Goal: Task Accomplishment & Management: Use online tool/utility

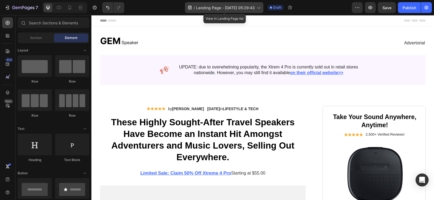
click at [253, 5] on span "Landing Page - Aug 27, 05:29:43" at bounding box center [225, 8] width 59 height 6
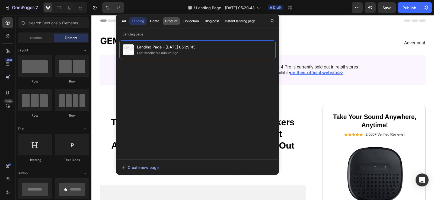
click at [181, 18] on button "Product" at bounding box center [191, 21] width 20 height 8
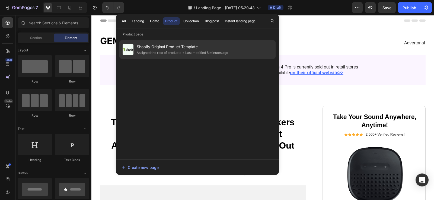
click at [181, 53] on div "Assigned the rest of products" at bounding box center [204, 52] width 47 height 5
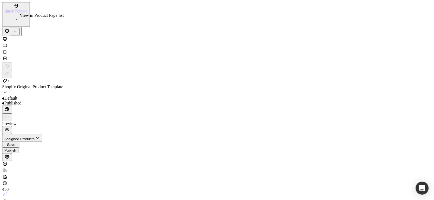
click at [63, 85] on span "Shopify Original Product Template" at bounding box center [32, 87] width 61 height 5
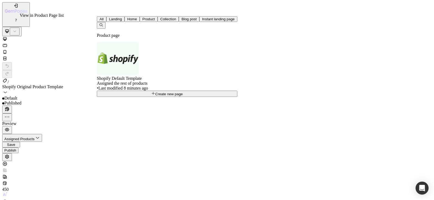
click at [63, 85] on span "Shopify Original Product Template" at bounding box center [32, 87] width 61 height 5
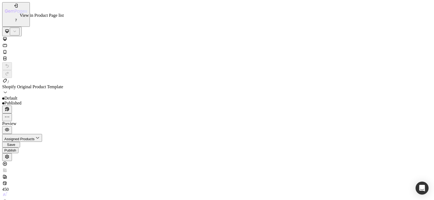
click at [63, 85] on span "Shopify Original Product Template" at bounding box center [32, 87] width 61 height 5
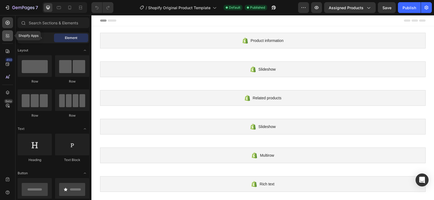
click at [12, 34] on div at bounding box center [7, 35] width 11 height 11
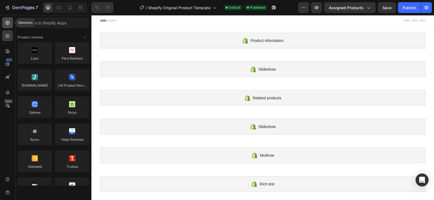
click at [9, 25] on icon at bounding box center [7, 22] width 5 height 5
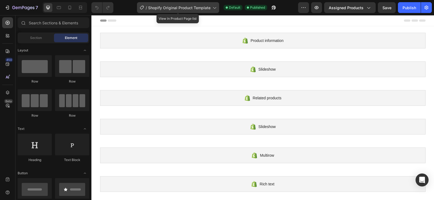
click at [149, 9] on span "Shopify Original Product Template" at bounding box center [179, 8] width 62 height 6
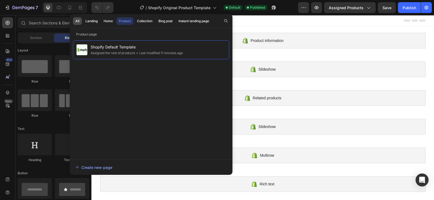
click at [83, 21] on button "All" at bounding box center [91, 21] width 17 height 8
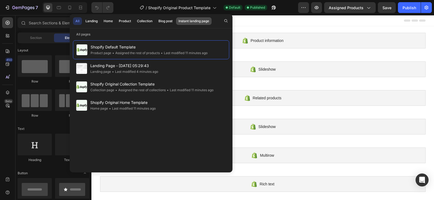
click at [188, 21] on div "Instant landing page" at bounding box center [193, 21] width 31 height 5
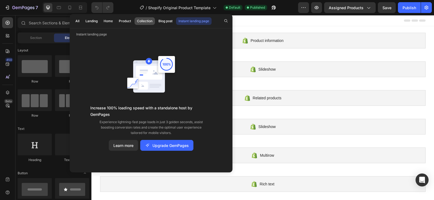
click at [156, 18] on button "Collection" at bounding box center [165, 21] width 19 height 8
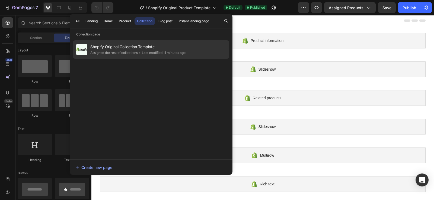
click at [138, 51] on div "Assigned the rest of collections" at bounding box center [162, 52] width 48 height 5
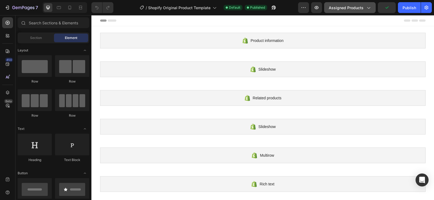
click at [342, 4] on button "Assigned Products" at bounding box center [349, 7] width 51 height 11
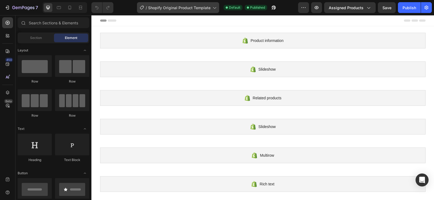
drag, startPoint x: 24, startPoint y: 5, endPoint x: 145, endPoint y: 12, distance: 120.5
click at [145, 12] on div "7 / Shopify Original Product Template Default Published Preview Assigned Produc…" at bounding box center [217, 7] width 434 height 15
click at [144, 12] on div "/ Shopify Original Product Template" at bounding box center [178, 7] width 82 height 11
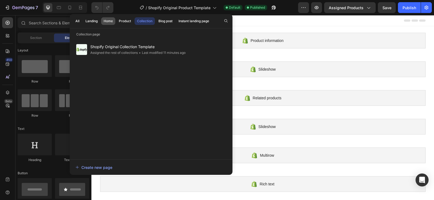
click at [113, 21] on div "Home" at bounding box center [108, 21] width 9 height 5
click at [88, 17] on div "All Landing Home Product Collection Blog post Instant landing page" at bounding box center [142, 21] width 145 height 14
click at [89, 19] on div "Landing" at bounding box center [91, 21] width 12 height 5
click at [111, 20] on div "Home" at bounding box center [108, 21] width 9 height 5
click at [133, 28] on div "All Landing Home Product Collection Blog post Instant landing page Home page Sh…" at bounding box center [151, 93] width 163 height 159
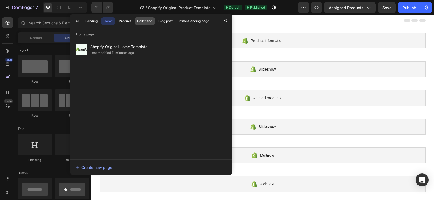
click at [144, 21] on div "Collection" at bounding box center [144, 21] width 15 height 5
click at [164, 22] on div "Blog post" at bounding box center [165, 21] width 14 height 5
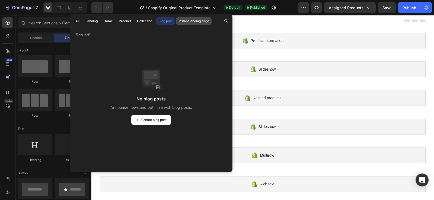
click at [191, 25] on button "Instant landing page" at bounding box center [193, 21] width 35 height 8
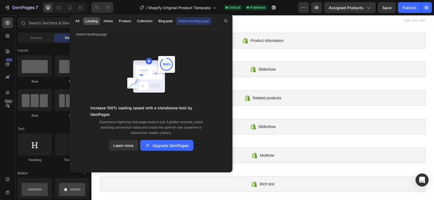
click at [85, 20] on div "Landing" at bounding box center [91, 21] width 12 height 5
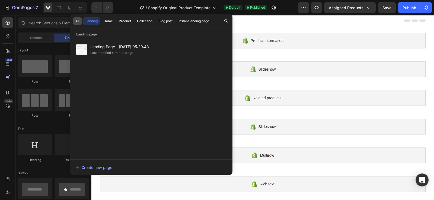
click at [78, 21] on div "All" at bounding box center [77, 21] width 4 height 5
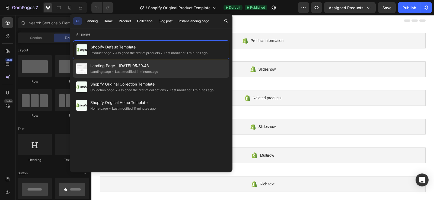
click at [106, 73] on div "Landing page" at bounding box center [100, 71] width 21 height 5
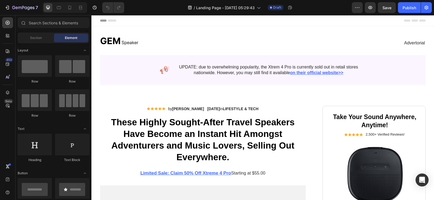
click at [359, 2] on div "7 / Landing Page - Aug 27, 05:29:43 Draft Preview Save Publish" at bounding box center [217, 7] width 434 height 15
click at [355, 9] on icon "button" at bounding box center [356, 7] width 5 height 5
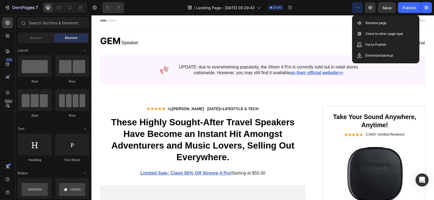
click at [345, 7] on div "/ Landing Page - Aug 27, 05:29:43 Draft" at bounding box center [239, 7] width 223 height 11
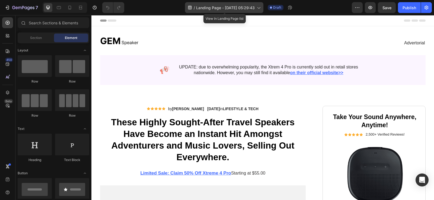
click at [201, 7] on span "Landing Page - Aug 27, 05:29:43" at bounding box center [225, 8] width 59 height 6
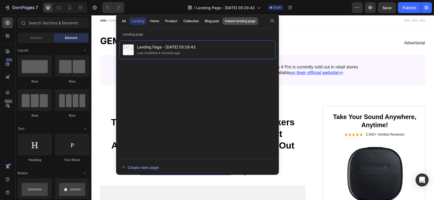
click at [232, 20] on div "Instant landing page" at bounding box center [240, 21] width 31 height 5
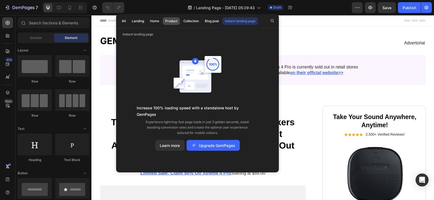
click at [172, 22] on div "Product" at bounding box center [171, 21] width 12 height 5
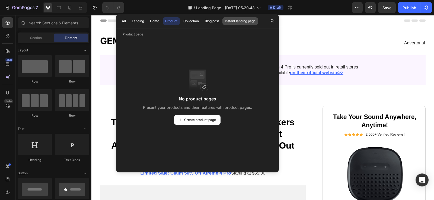
click at [242, 22] on div "Instant landing page" at bounding box center [240, 21] width 31 height 5
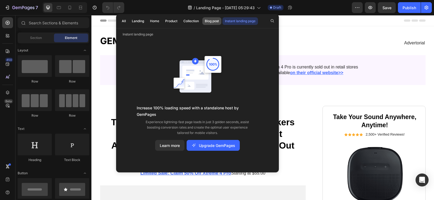
click at [213, 22] on div "Blog post" at bounding box center [212, 21] width 14 height 5
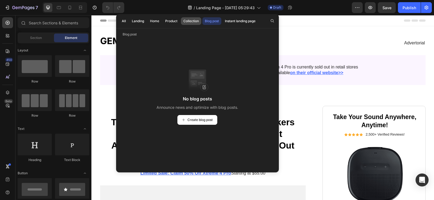
click at [191, 20] on div "Collection" at bounding box center [190, 21] width 15 height 5
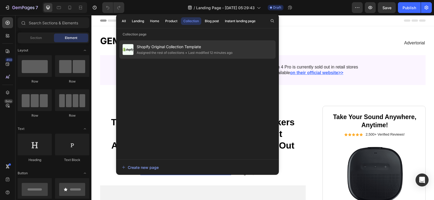
click at [168, 43] on div "Shopify Original Collection Template Assigned the rest of collections • Last mo…" at bounding box center [197, 49] width 156 height 18
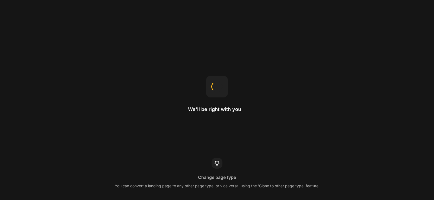
click at [162, 35] on div "We'll be right with you Change page type You can convert a landing page to any …" at bounding box center [217, 100] width 434 height 200
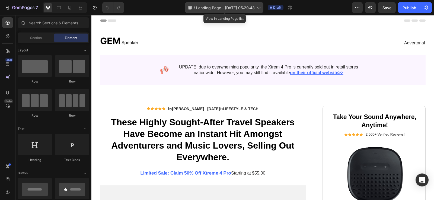
click at [241, 12] on div "/ Landing Page - [DATE] 05:29:43" at bounding box center [224, 7] width 78 height 11
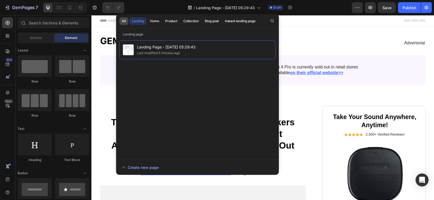
click at [127, 21] on button "All" at bounding box center [123, 21] width 9 height 8
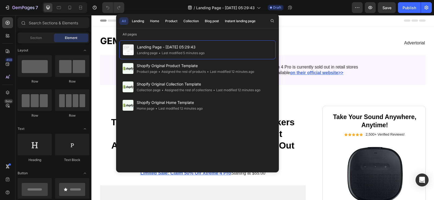
click at [161, 24] on div "All Landing Home Product Collection Blog post Instant landing page" at bounding box center [188, 21] width 145 height 14
click at [158, 22] on div "Home" at bounding box center [154, 21] width 9 height 5
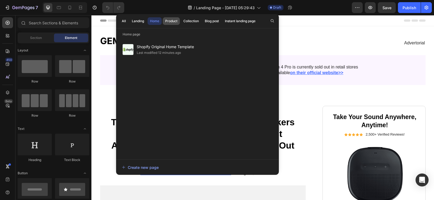
click at [170, 21] on div "Product" at bounding box center [171, 21] width 12 height 5
click at [187, 19] on div "Collection" at bounding box center [190, 21] width 15 height 5
click at [207, 21] on div "Blog post" at bounding box center [212, 21] width 14 height 5
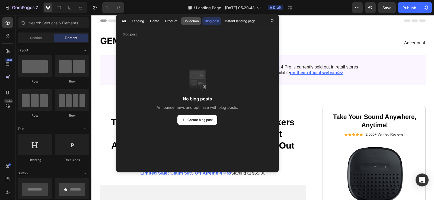
click at [181, 21] on button "Collection" at bounding box center [191, 21] width 20 height 8
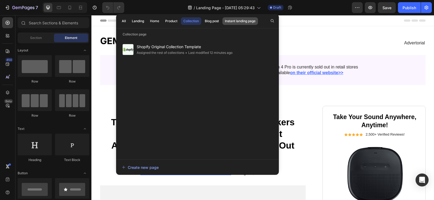
click at [230, 19] on div "Instant landing page" at bounding box center [240, 21] width 31 height 5
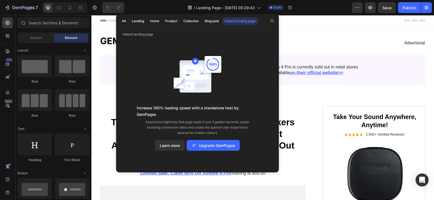
click at [138, 13] on div "7 / Landing Page - Aug 27, 05:29:43 Draft Preview Save Publish" at bounding box center [217, 7] width 434 height 15
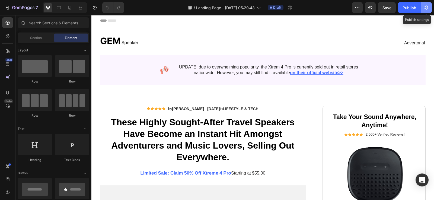
click at [423, 7] on button "button" at bounding box center [426, 7] width 11 height 11
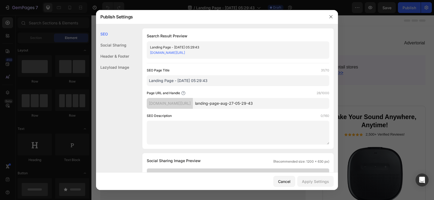
click at [388, 82] on div at bounding box center [217, 100] width 434 height 200
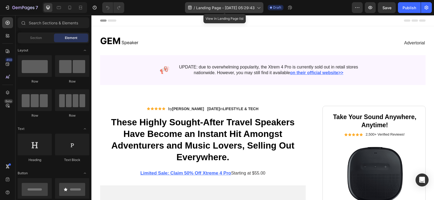
click at [227, 4] on div "/ Landing Page - [DATE] 05:29:43" at bounding box center [224, 7] width 78 height 11
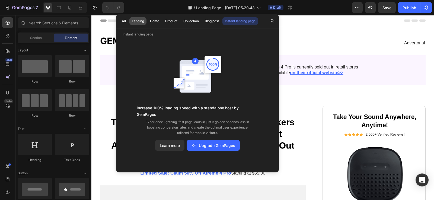
click at [138, 20] on div "Landing" at bounding box center [138, 21] width 12 height 5
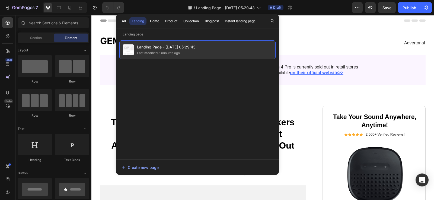
click at [149, 51] on div "Last modified 5 minutes ago" at bounding box center [158, 52] width 43 height 5
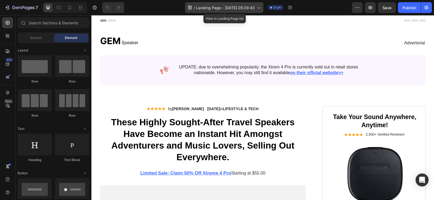
click at [208, 4] on div "/ Landing Page - [DATE] 05:29:43" at bounding box center [224, 7] width 78 height 11
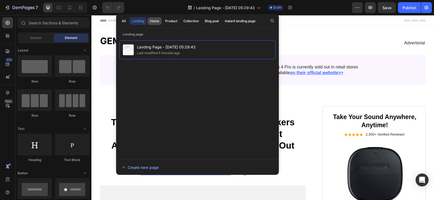
click at [152, 19] on div "Home" at bounding box center [154, 21] width 9 height 5
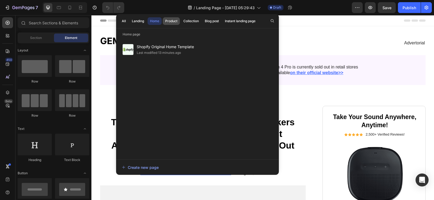
click at [168, 22] on div "Product" at bounding box center [171, 21] width 12 height 5
drag, startPoint x: 156, startPoint y: 52, endPoint x: 195, endPoint y: 70, distance: 43.4
click at [195, 70] on div "Shopify Original Product Template Assigned the rest of products • Last modified…" at bounding box center [197, 97] width 156 height 114
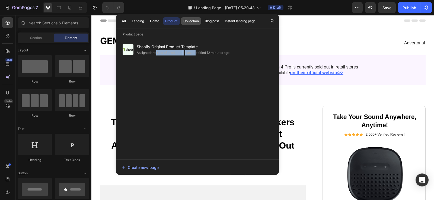
click at [202, 24] on button "Collection" at bounding box center [211, 21] width 19 height 8
click at [196, 24] on button "Collection" at bounding box center [191, 21] width 20 height 8
click at [184, 39] on div "Shopify Original Collection Template Assigned the rest of collections • Last mo…" at bounding box center [197, 97] width 163 height 120
click at [222, 18] on button "Blog post" at bounding box center [239, 21] width 35 height 8
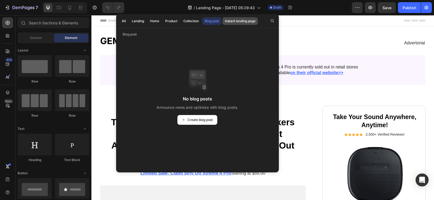
click at [243, 22] on div "Instant landing page" at bounding box center [240, 21] width 31 height 5
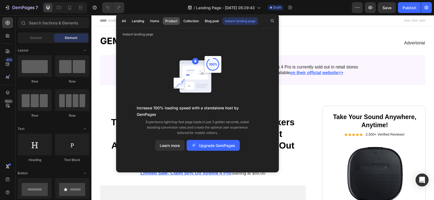
click at [181, 21] on button "Product" at bounding box center [191, 21] width 20 height 8
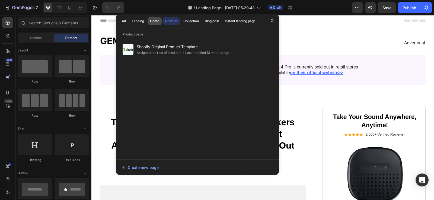
click at [161, 21] on button "Home" at bounding box center [154, 21] width 14 height 8
click at [202, 23] on button "Collection" at bounding box center [211, 21] width 19 height 8
click at [156, 14] on div "All Landing Home Product Collection Blog post Instant landing page" at bounding box center [188, 21] width 145 height 14
click at [167, 19] on div "Product" at bounding box center [171, 21] width 12 height 5
click at [163, 38] on div "Shopify Original Product Template Assigned the rest of products • Last modified…" at bounding box center [197, 97] width 163 height 120
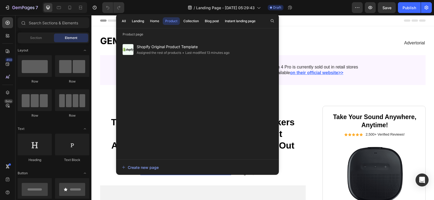
click at [172, 66] on div "Shopify Original Product Template Assigned the rest of products • Last modified…" at bounding box center [197, 97] width 156 height 114
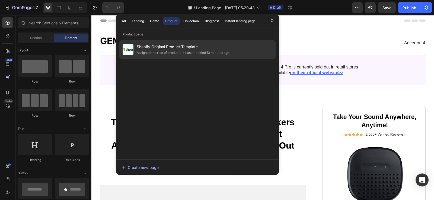
click at [177, 56] on div "Shopify Original Product Template Assigned the rest of products • Last modified…" at bounding box center [197, 49] width 156 height 18
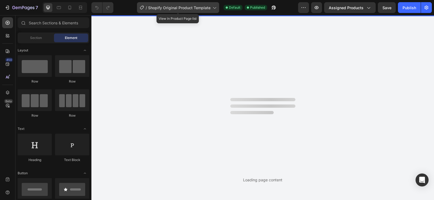
click at [204, 4] on div "/ Shopify Original Product Template" at bounding box center [178, 7] width 82 height 11
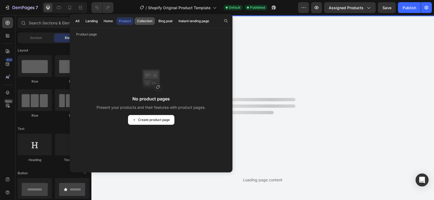
click at [156, 25] on button "Collection" at bounding box center [165, 21] width 19 height 8
click at [165, 22] on div "Blog post" at bounding box center [165, 21] width 14 height 5
click at [150, 19] on div "Collection" at bounding box center [144, 21] width 15 height 5
click at [125, 22] on div "Product" at bounding box center [125, 21] width 12 height 5
click at [157, 117] on button "Create product page" at bounding box center [151, 120] width 46 height 10
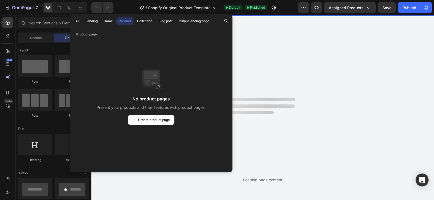
click at [191, 27] on div "All Landing Home Product Collection Blog post Instant landing page" at bounding box center [142, 21] width 145 height 14
click at [202, 20] on div "Instant landing page" at bounding box center [193, 21] width 31 height 5
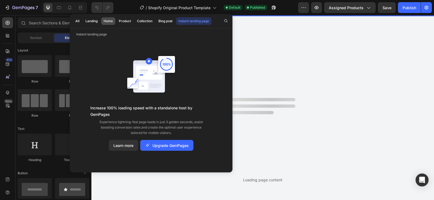
click at [112, 21] on div "Home" at bounding box center [108, 21] width 9 height 5
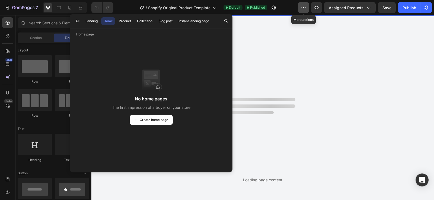
click at [302, 10] on icon "button" at bounding box center [303, 7] width 5 height 5
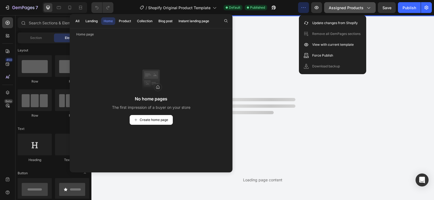
click at [349, 5] on span "Assigned Products" at bounding box center [345, 8] width 35 height 6
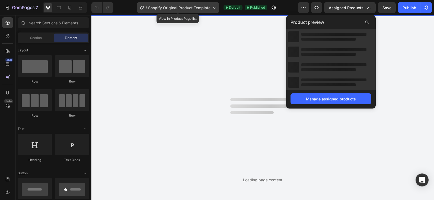
click at [186, 5] on span "Shopify Original Product Template" at bounding box center [179, 8] width 62 height 6
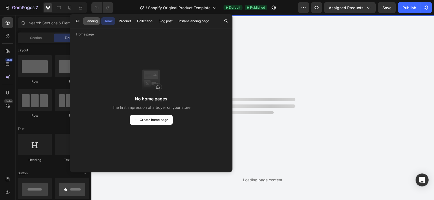
click at [91, 18] on button "Landing" at bounding box center [91, 21] width 17 height 8
click at [81, 21] on button "All" at bounding box center [77, 21] width 9 height 8
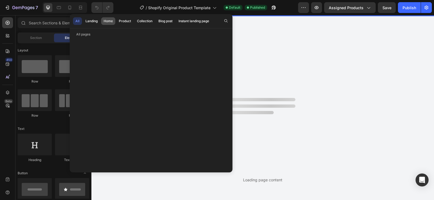
click at [116, 24] on button "Home" at bounding box center [124, 21] width 17 height 8
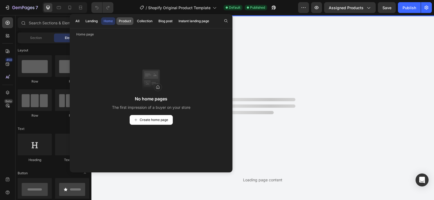
click at [121, 23] on div "Product" at bounding box center [125, 21] width 12 height 5
click at [142, 21] on div "Collection" at bounding box center [144, 21] width 15 height 5
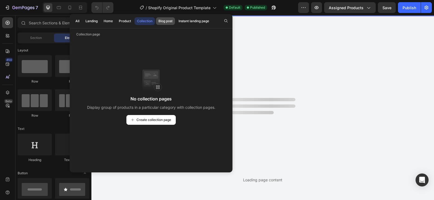
click at [161, 23] on div "Blog post" at bounding box center [165, 21] width 14 height 5
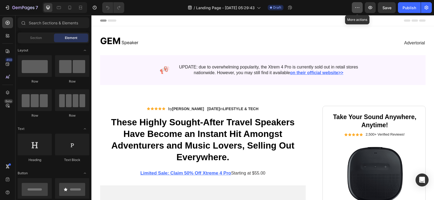
click at [353, 6] on button "button" at bounding box center [356, 7] width 11 height 11
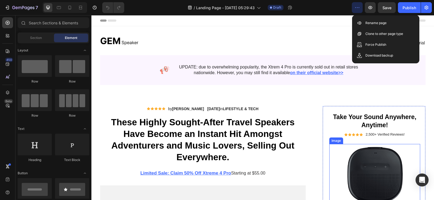
click at [348, 151] on img at bounding box center [374, 184] width 91 height 81
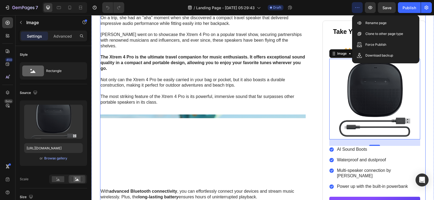
scroll to position [542, 0]
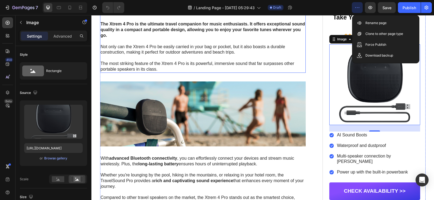
drag, startPoint x: 251, startPoint y: 73, endPoint x: 99, endPoint y: 153, distance: 171.9
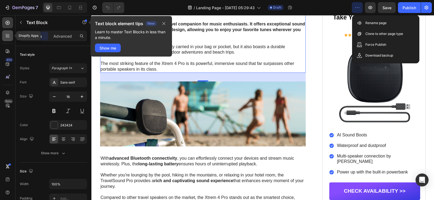
click at [7, 38] on icon at bounding box center [7, 35] width 5 height 5
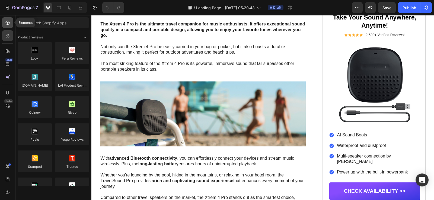
click at [7, 20] on div at bounding box center [7, 22] width 11 height 11
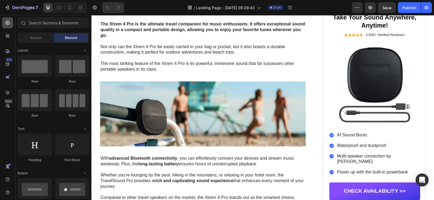
click at [7, 20] on div at bounding box center [7, 22] width 11 height 11
click at [406, 11] on button "Publish" at bounding box center [409, 7] width 23 height 11
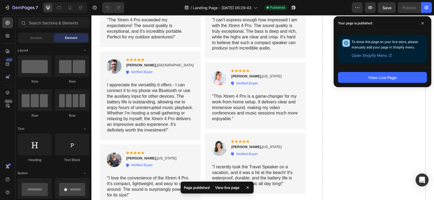
scroll to position [2536, 0]
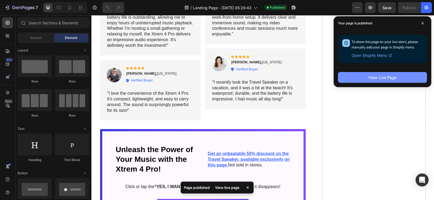
click at [359, 77] on button "View Live Page" at bounding box center [382, 77] width 89 height 11
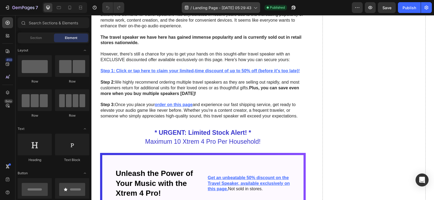
scroll to position [1597, 0]
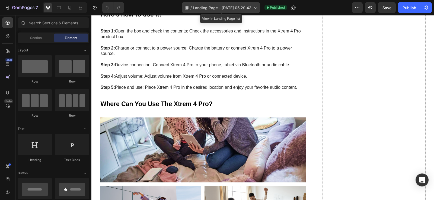
click at [234, 5] on span "Landing Page - Aug 27, 05:29:43" at bounding box center [222, 8] width 59 height 6
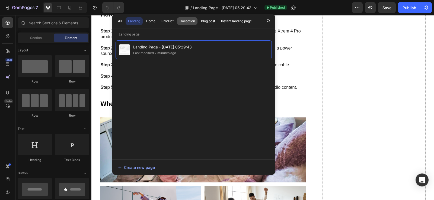
click at [185, 22] on div "Collection" at bounding box center [186, 21] width 15 height 5
click at [173, 21] on div "Product" at bounding box center [167, 21] width 12 height 5
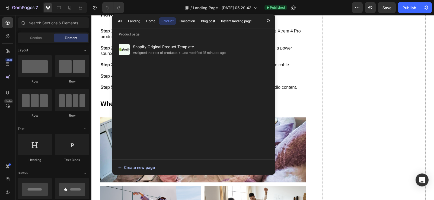
click at [135, 164] on button "Create new page" at bounding box center [194, 167] width 152 height 11
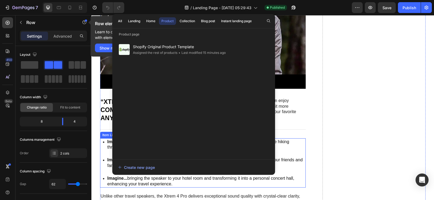
click at [101, 150] on div "Imagine... attaching the speaker to your backpack and enjoying your favorite tu…" at bounding box center [203, 144] width 206 height 13
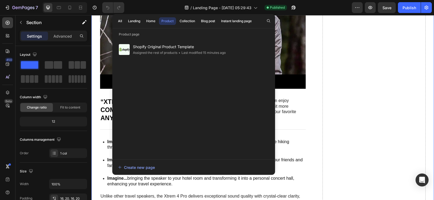
click at [244, 7] on span "Landing Page - Aug 27, 05:29:43" at bounding box center [222, 8] width 59 height 6
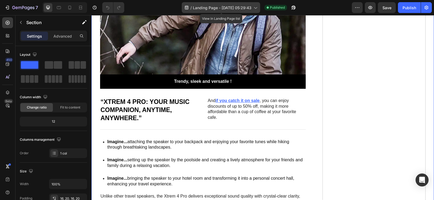
click at [230, 4] on div "/ Landing Page - Aug 27, 05:29:43" at bounding box center [221, 7] width 78 height 11
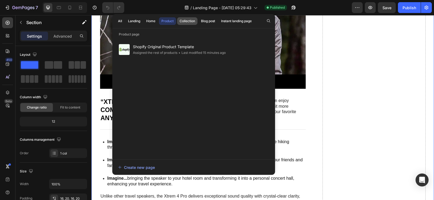
click at [192, 23] on div "Collection" at bounding box center [186, 21] width 15 height 5
click at [208, 21] on div "Blog post" at bounding box center [208, 21] width 14 height 5
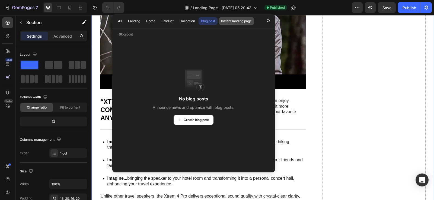
click at [229, 21] on div "Instant landing page" at bounding box center [236, 21] width 31 height 5
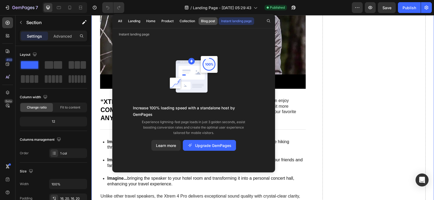
click at [216, 20] on button "Blog post" at bounding box center [207, 21] width 19 height 8
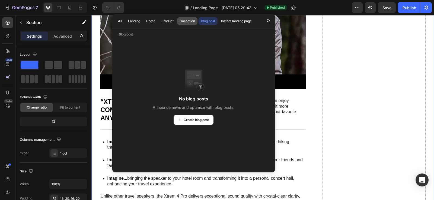
click at [191, 20] on div "Collection" at bounding box center [186, 21] width 15 height 5
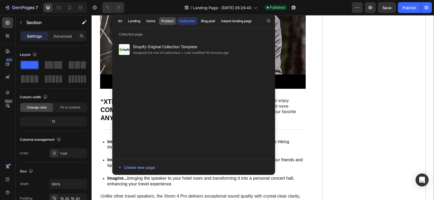
click at [171, 19] on div "Product" at bounding box center [167, 21] width 12 height 5
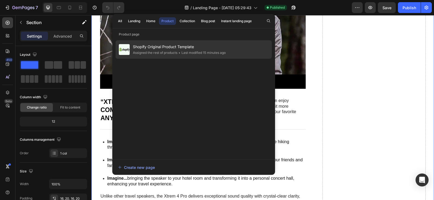
click at [207, 50] on span "Shopify Original Product Template" at bounding box center [179, 47] width 93 height 7
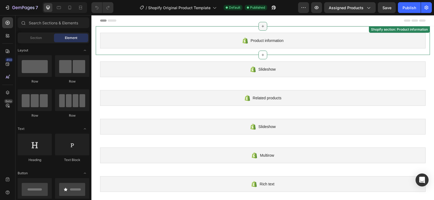
click at [260, 28] on icon at bounding box center [262, 26] width 4 height 4
click at [261, 26] on icon at bounding box center [262, 26] width 2 height 2
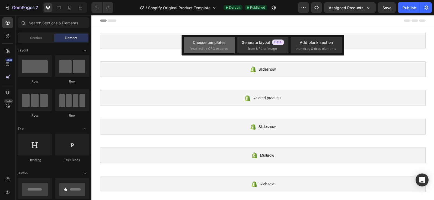
click at [223, 44] on div "Choose templates" at bounding box center [209, 43] width 33 height 6
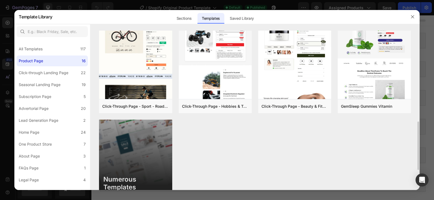
scroll to position [296, 0]
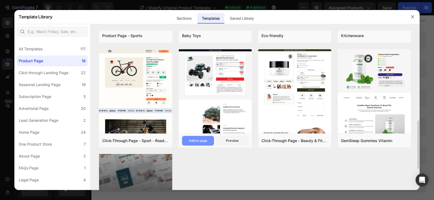
click at [201, 141] on div "Add to page" at bounding box center [198, 140] width 18 height 5
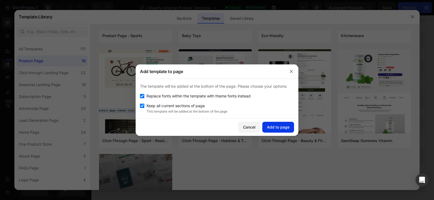
click at [280, 125] on div "Add to page" at bounding box center [278, 127] width 22 height 6
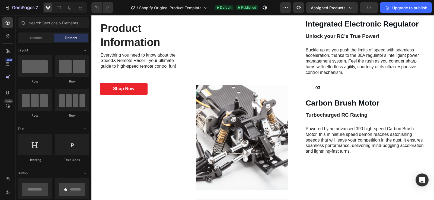
scroll to position [0, 0]
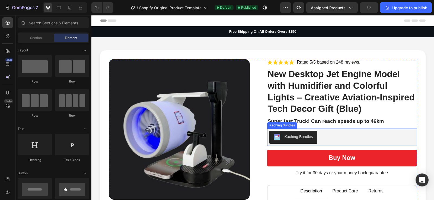
click at [284, 136] on div "Kaching Bundles" at bounding box center [298, 137] width 28 height 6
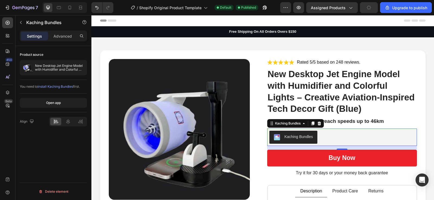
click at [67, 85] on span "install Kaching Bundles" at bounding box center [55, 87] width 35 height 4
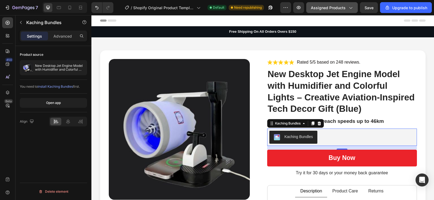
click at [335, 6] on span "Assigned Products" at bounding box center [328, 8] width 35 height 6
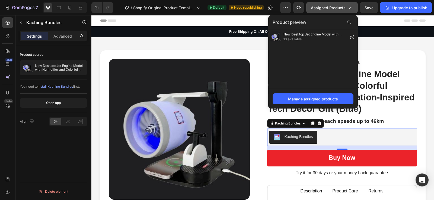
click at [335, 6] on span "Assigned Products" at bounding box center [328, 8] width 35 height 6
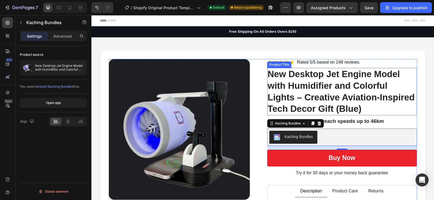
click at [405, 84] on h1 "New Desktop Jet Engine Model with Humidifier and Colorful Lights – Creative Avi…" at bounding box center [342, 92] width 150 height 48
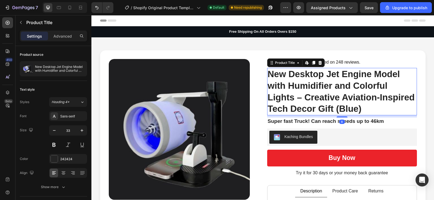
click at [414, 90] on h1 "New Desktop Jet Engine Model with Humidifier and Colorful Lights – Creative Avi…" at bounding box center [342, 92] width 150 height 48
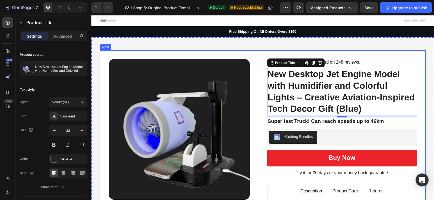
click at [421, 117] on div "Product Images Icon Icon Icon Icon Icon Icon List Rated 5/5 based on 248 review…" at bounding box center [262, 202] width 325 height 305
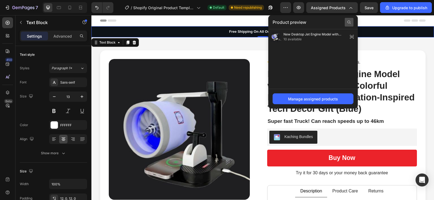
click at [350, 21] on icon at bounding box center [349, 22] width 4 height 4
click at [338, 73] on div "New Desktop Jet Engine Model with Humidifier and Colorful Lights – Creative Avi…" at bounding box center [312, 59] width 89 height 60
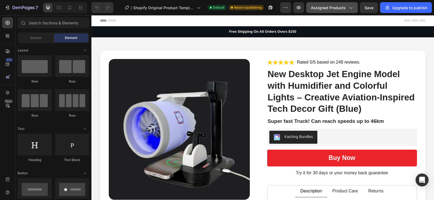
click at [340, 7] on span "Assigned Products" at bounding box center [328, 8] width 35 height 6
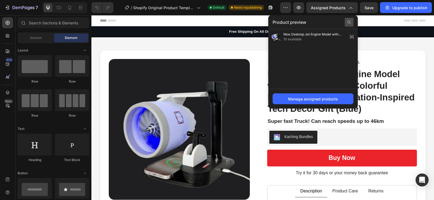
click at [348, 22] on icon at bounding box center [349, 22] width 4 height 4
click at [324, 66] on div "New Desktop Jet Engine Model with Humidifier and Colorful Lights – Creative Avi…" at bounding box center [312, 59] width 89 height 60
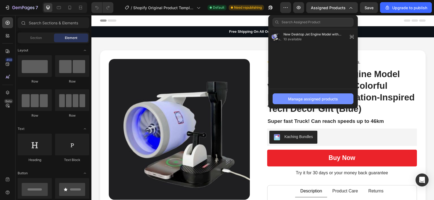
click at [320, 97] on div "Manage assigned products" at bounding box center [313, 99] width 50 height 6
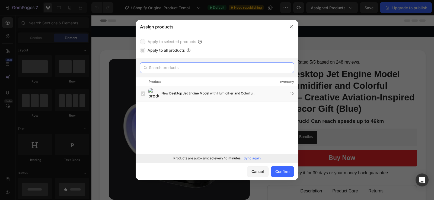
click at [170, 69] on input "text" at bounding box center [217, 67] width 154 height 11
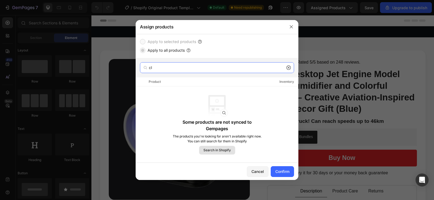
type input "cl"
click at [219, 154] on button "Search in Shopify" at bounding box center [217, 150] width 36 height 9
click at [223, 153] on button "Search in Shopify" at bounding box center [217, 150] width 36 height 9
click at [287, 67] on icon at bounding box center [288, 68] width 4 height 4
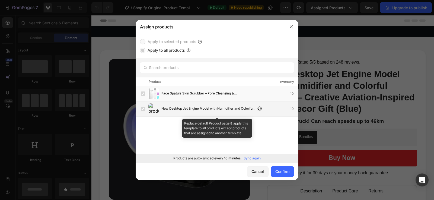
click at [141, 110] on label at bounding box center [143, 109] width 4 height 4
click at [142, 109] on label at bounding box center [143, 109] width 4 height 4
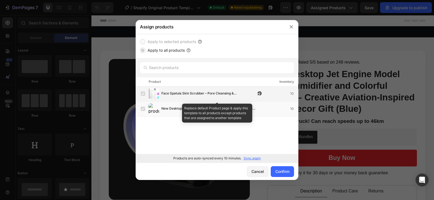
click at [170, 94] on span "Face Spatula Skin Scrubber – Pore Cleansing & [MEDICAL_DATA] Removal Tool for R…" at bounding box center [208, 94] width 94 height 6
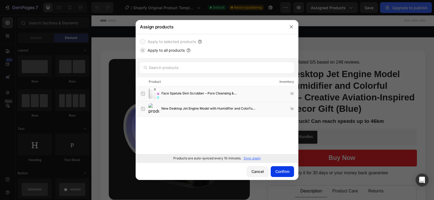
click at [276, 168] on button "Confirm" at bounding box center [281, 171] width 23 height 11
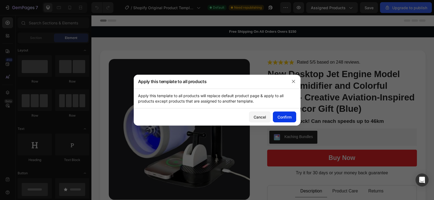
click at [282, 116] on div "Confirm" at bounding box center [284, 117] width 14 height 6
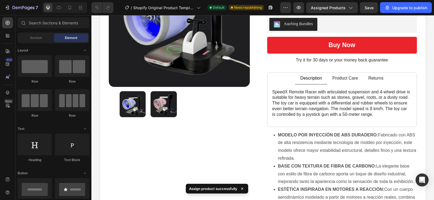
scroll to position [116, 0]
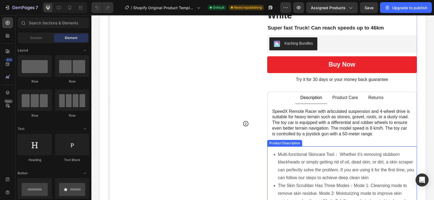
scroll to position [96, 0]
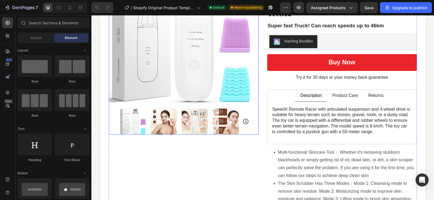
click at [245, 122] on icon "Carousel Next Arrow" at bounding box center [245, 121] width 7 height 7
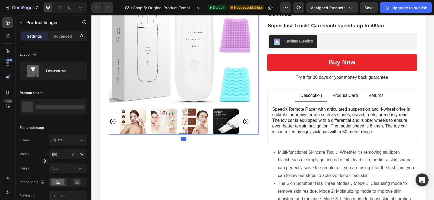
click at [229, 121] on img at bounding box center [225, 122] width 26 height 26
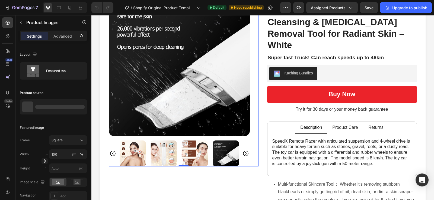
scroll to position [24, 0]
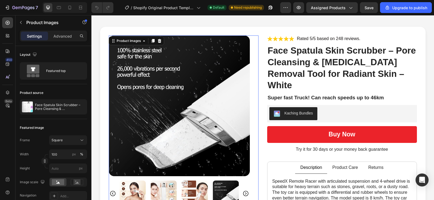
click at [124, 196] on img at bounding box center [133, 194] width 26 height 26
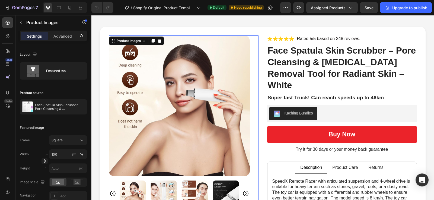
click at [170, 182] on img at bounding box center [163, 194] width 26 height 26
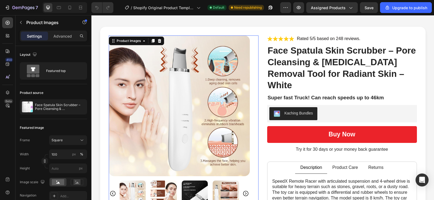
click at [168, 185] on img at bounding box center [163, 194] width 26 height 26
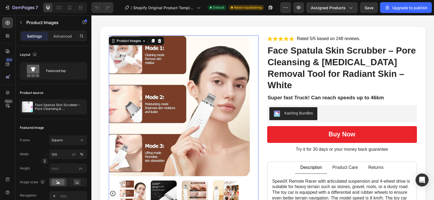
click at [120, 194] on img at bounding box center [133, 194] width 26 height 26
click at [128, 186] on img at bounding box center [133, 194] width 26 height 26
click at [120, 191] on img at bounding box center [133, 194] width 26 height 26
click at [110, 192] on icon "Carousel Back Arrow" at bounding box center [112, 194] width 7 height 7
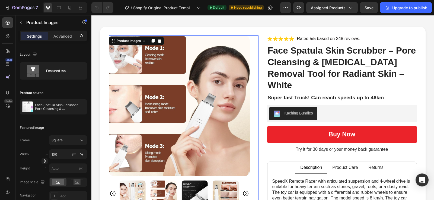
click at [110, 192] on icon "Carousel Back Arrow" at bounding box center [112, 194] width 7 height 7
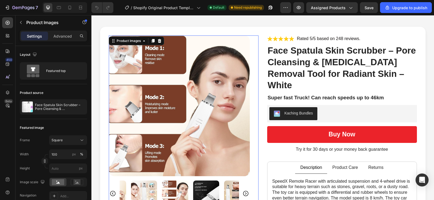
click at [113, 191] on icon "Carousel Back Arrow" at bounding box center [112, 194] width 7 height 7
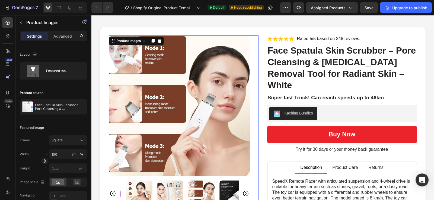
click at [113, 191] on div at bounding box center [179, 194] width 141 height 26
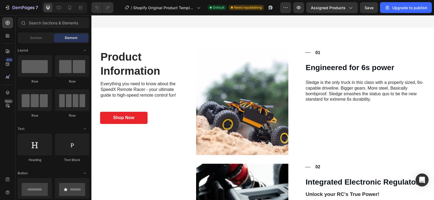
scroll to position [350, 0]
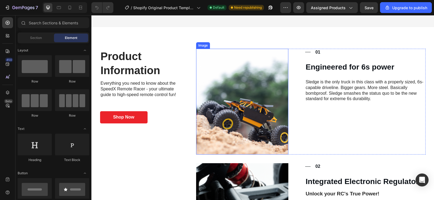
click at [220, 88] on img at bounding box center [242, 102] width 92 height 106
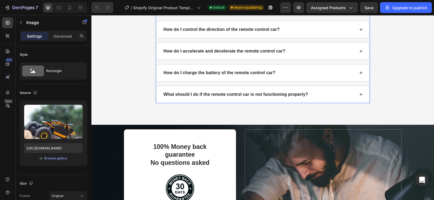
scroll to position [1491, 0]
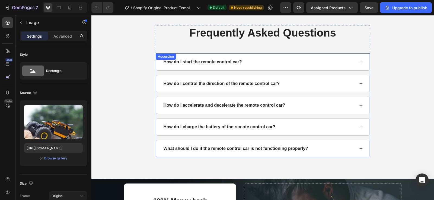
click at [240, 66] on div "How do I start the remote control car?" at bounding box center [262, 62] width 213 height 17
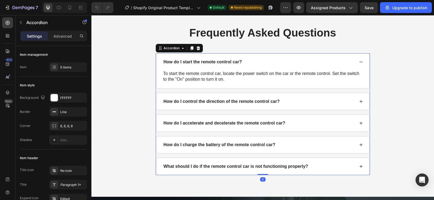
click at [250, 67] on div "How do I start the remote control car?" at bounding box center [262, 62] width 213 height 17
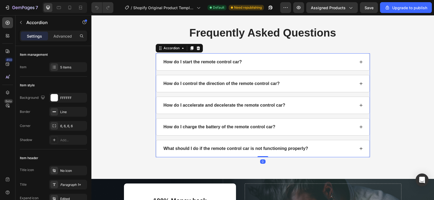
click at [243, 80] on div "How do I control the direction of the remote control car?" at bounding box center [262, 83] width 213 height 17
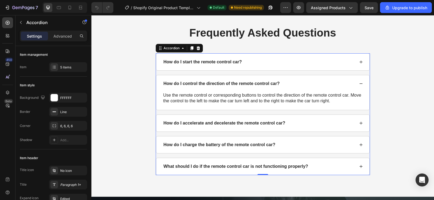
click at [238, 117] on div "How do I accelerate and decelerate the remote control car?" at bounding box center [262, 123] width 213 height 17
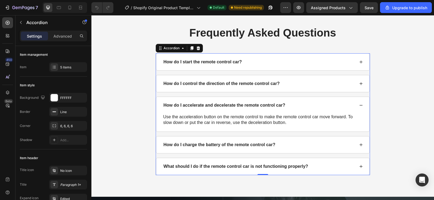
click at [235, 141] on div "How do I charge the battery of the remote control car?" at bounding box center [262, 145] width 213 height 17
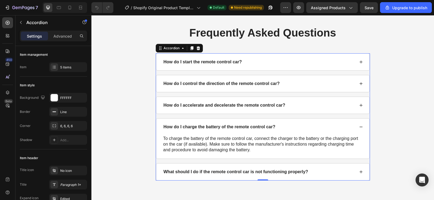
click at [237, 133] on div "How do I charge the battery of the remote control car?" at bounding box center [262, 127] width 213 height 17
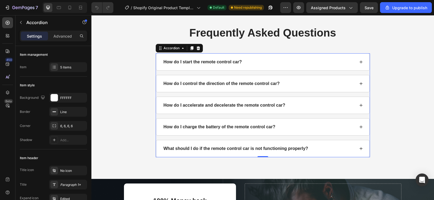
click at [235, 144] on div "What should I do if the remote control car is not functioning properly?" at bounding box center [262, 148] width 213 height 17
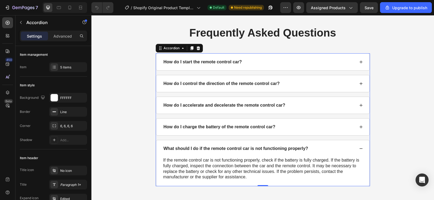
click at [235, 144] on div "What should I do if the remote control car is not functioning properly?" at bounding box center [262, 148] width 213 height 17
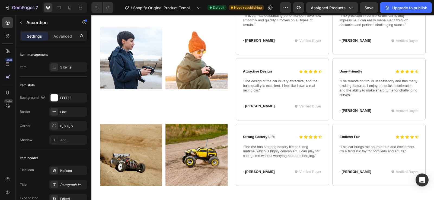
scroll to position [1836, 0]
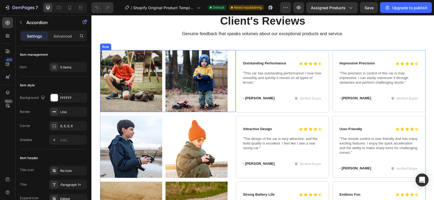
click at [144, 91] on img at bounding box center [131, 81] width 62 height 62
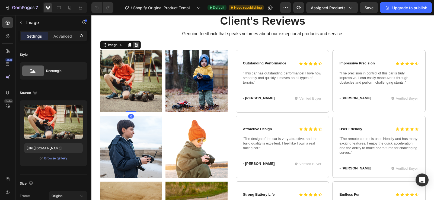
click at [135, 47] on icon at bounding box center [136, 45] width 4 height 4
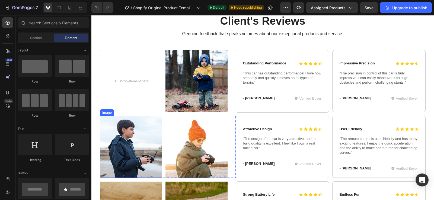
click at [138, 128] on img at bounding box center [131, 147] width 62 height 62
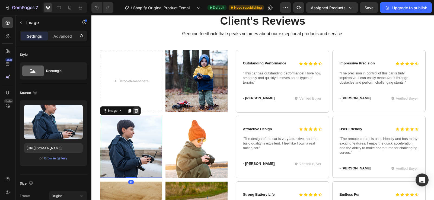
click at [134, 111] on icon at bounding box center [136, 111] width 4 height 4
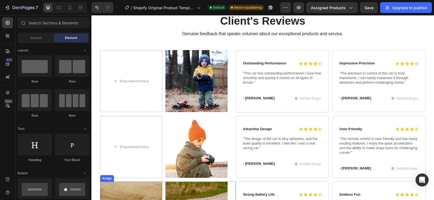
scroll to position [1912, 0]
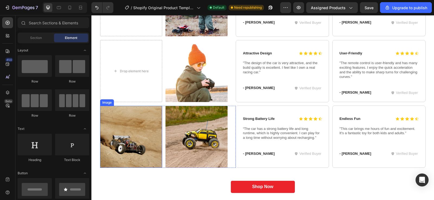
click at [142, 172] on div "Client's Reviews Heading Genuine feedback that speaks volumes about our excepti…" at bounding box center [262, 45] width 342 height 259
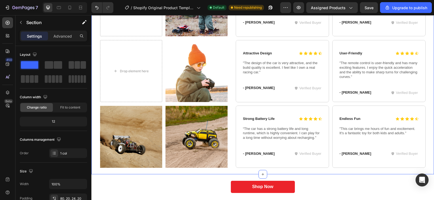
click at [140, 157] on img at bounding box center [131, 137] width 62 height 62
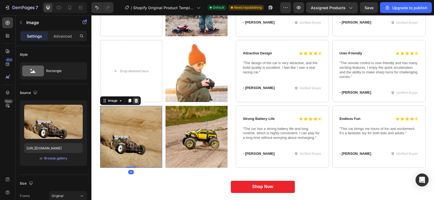
click at [136, 103] on icon at bounding box center [136, 101] width 4 height 4
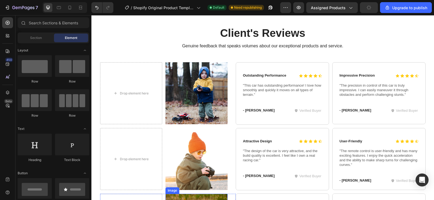
scroll to position [1820, 0]
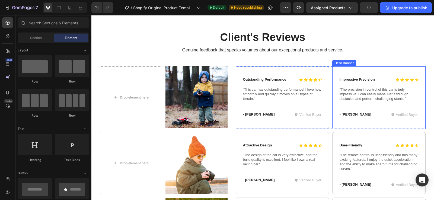
click at [356, 76] on div "Icon Icon Icon Icon Icon Icon List Impressive Precision Text Block Row "The pre…" at bounding box center [378, 98] width 93 height 62
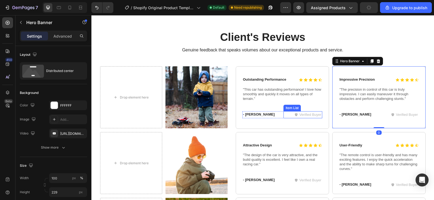
click at [281, 93] on p ""This car has outstanding performance! I love how smoothly and quickly it moves…" at bounding box center [282, 95] width 79 height 14
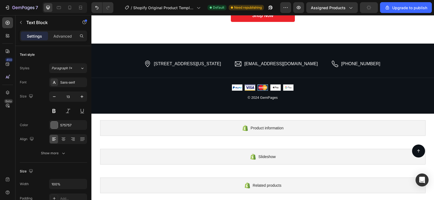
scroll to position [2086, 0]
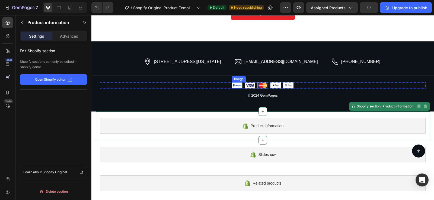
click at [237, 86] on img at bounding box center [237, 85] width 11 height 7
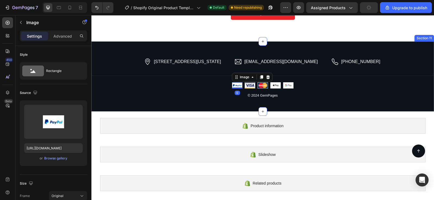
click at [216, 100] on div "2118 Thornridge Cir, Connecticut 35624 Item List hello.gempages@gmail.com Item …" at bounding box center [262, 76] width 342 height 70
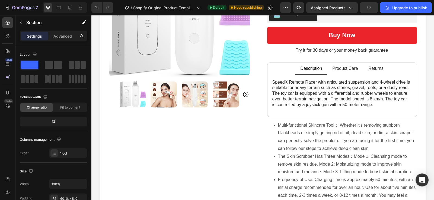
scroll to position [121, 0]
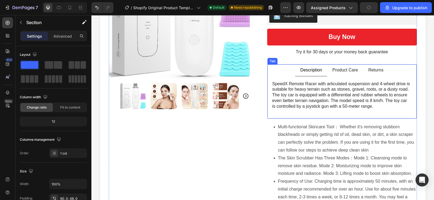
click at [332, 67] on p "Product Care" at bounding box center [344, 70] width 25 height 6
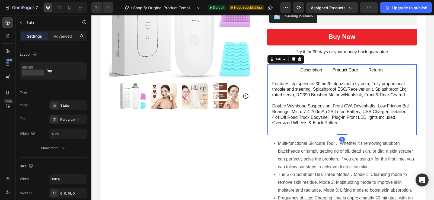
click at [377, 67] on div "Returns" at bounding box center [375, 70] width 17 height 7
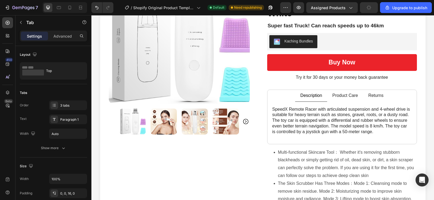
scroll to position [0, 0]
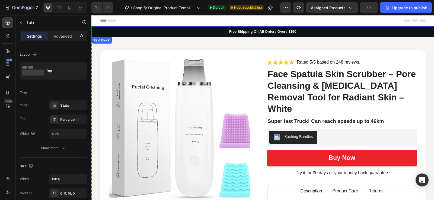
click at [253, 30] on p "Free Shipping On All Orders Overs $150" at bounding box center [262, 32] width 341 height 5
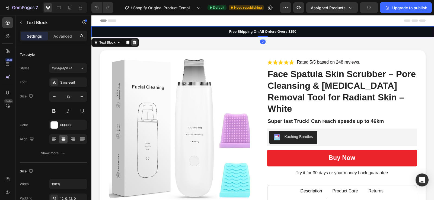
click at [137, 41] on div at bounding box center [134, 42] width 7 height 7
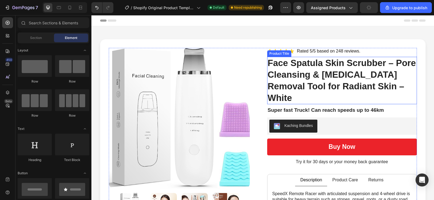
click at [320, 89] on h1 "Face Spatula Skin Scrubber – Pore Cleansing & [MEDICAL_DATA] Removal Tool for R…" at bounding box center [342, 81] width 150 height 48
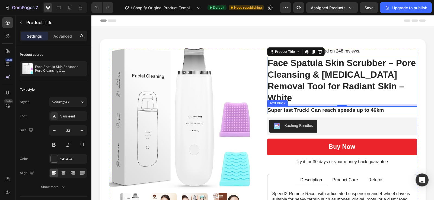
click at [324, 107] on p "Super fast Truck! Can reach speeds up to 46km" at bounding box center [341, 110] width 148 height 7
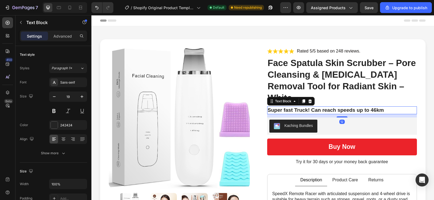
click at [324, 107] on p "Super fast Truck! Can reach speeds up to 46km" at bounding box center [341, 110] width 148 height 7
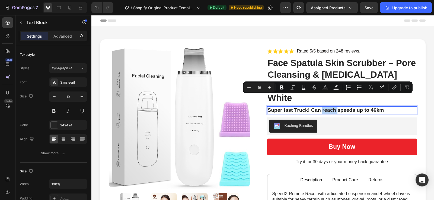
click at [324, 107] on p "Super fast Truck! Can reach speeds up to 46km" at bounding box center [341, 110] width 148 height 7
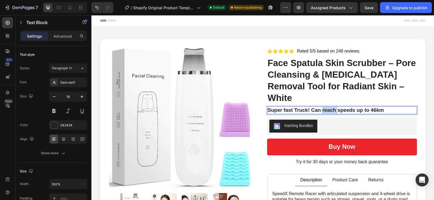
click at [324, 107] on p "Super fast Truck! Can reach speeds up to 46km" at bounding box center [341, 110] width 148 height 7
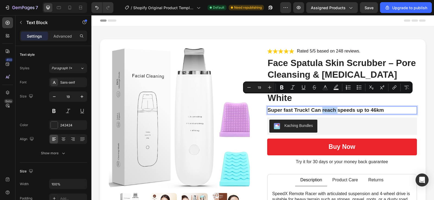
click at [324, 107] on p "Super fast Truck! Can reach speeds up to 46km" at bounding box center [341, 110] width 148 height 7
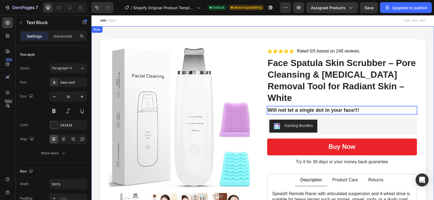
click at [375, 31] on div "Product Images Icon Icon Icon Icon Icon Icon List Rated 5/5 based on 248 review…" at bounding box center [262, 196] width 342 height 340
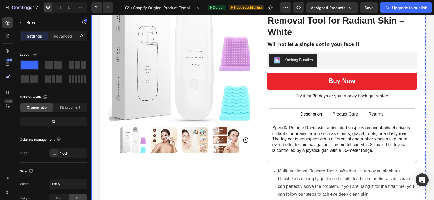
scroll to position [67, 0]
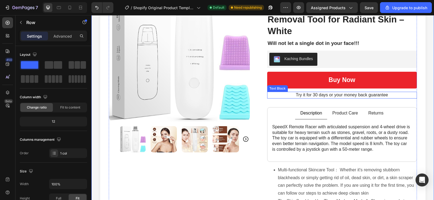
click at [359, 92] on p "Try it for 30 days or your money back guarantee" at bounding box center [341, 95] width 148 height 6
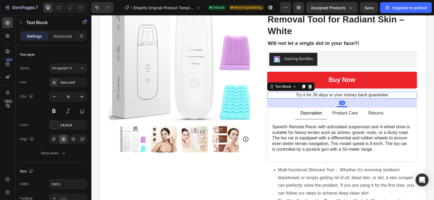
click at [361, 92] on p "Try it for 30 days or your money back guarantee" at bounding box center [341, 95] width 148 height 6
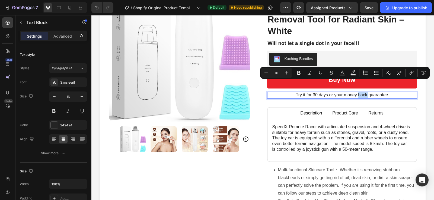
click at [366, 92] on p "Try it for 30 days or your money back guarantee" at bounding box center [341, 95] width 148 height 6
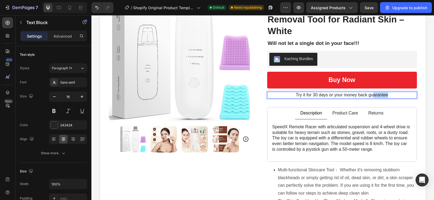
drag, startPoint x: 382, startPoint y: 83, endPoint x: 372, endPoint y: 85, distance: 10.9
click at [372, 92] on p "Try it for 30 days or your money back guarantee" at bounding box center [341, 95] width 148 height 6
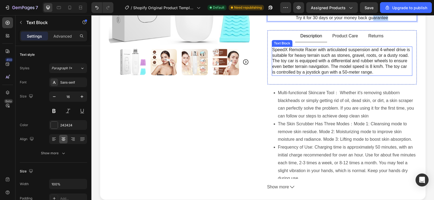
scroll to position [269, 0]
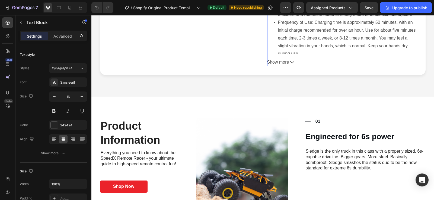
click at [290, 60] on icon at bounding box center [292, 62] width 4 height 4
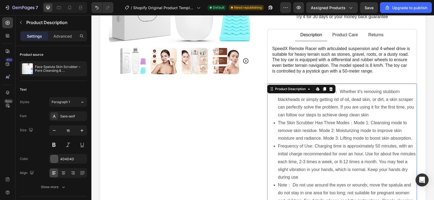
scroll to position [139, 0]
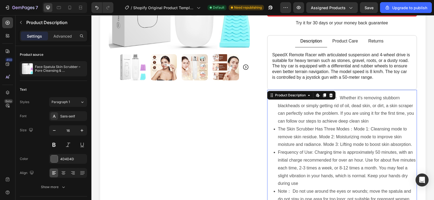
click at [288, 125] on li "The Skin Scrubber Has Three Modes：Mode 1: Cleansing mode to remove skin residue…" at bounding box center [347, 136] width 139 height 23
click at [287, 98] on li "Multi-functional Skincare Tool： Whether it's removing stubborn blackheads or si…" at bounding box center [347, 109] width 139 height 31
click at [254, 102] on div "Product Images" at bounding box center [184, 133] width 150 height 449
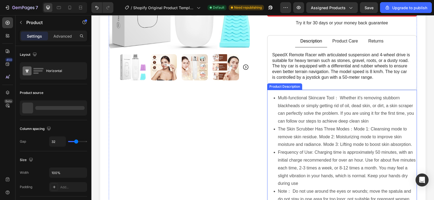
click at [278, 94] on li "Multi-functional Skincare Tool： Whether it's removing stubborn blackheads or si…" at bounding box center [347, 109] width 139 height 31
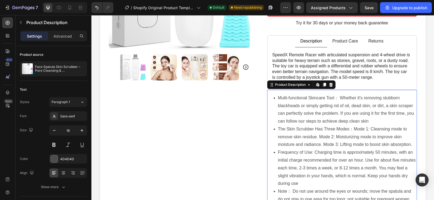
click at [278, 94] on li "Multi-functional Skincare Tool： Whether it's removing stubborn blackheads or si…" at bounding box center [347, 109] width 139 height 31
click at [304, 104] on li "Multi-functional Skincare Tool： Whether it's removing stubborn blackheads or si…" at bounding box center [347, 109] width 139 height 31
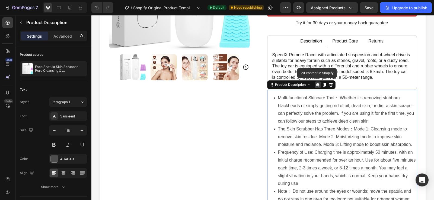
click at [304, 104] on li "Multi-functional Skincare Tool： Whether it's removing stubborn blackheads or si…" at bounding box center [347, 109] width 139 height 31
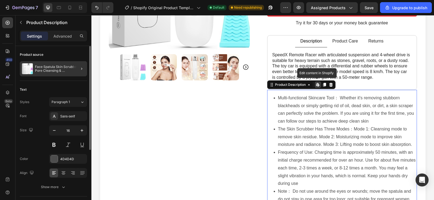
click at [75, 64] on div at bounding box center [79, 68] width 15 height 15
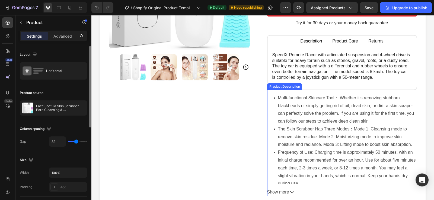
click at [269, 126] on ul "Multi-functional Skincare Tool： Whether it's removing stubborn blackheads or si…" at bounding box center [342, 141] width 150 height 94
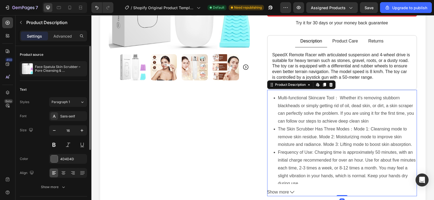
click at [282, 125] on li "The Skin Scrubber Has Three Modes：Mode 1: Cleansing mode to remove skin residue…" at bounding box center [347, 136] width 139 height 23
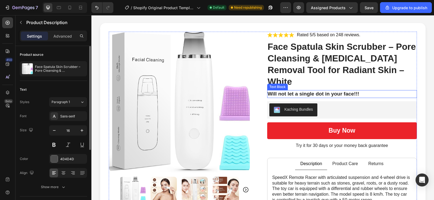
scroll to position [85, 0]
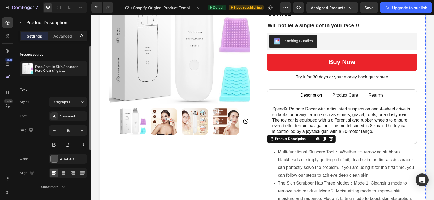
click at [162, 125] on img at bounding box center [163, 121] width 26 height 26
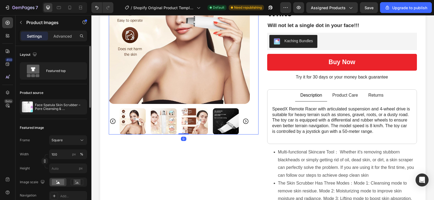
click at [161, 124] on img at bounding box center [163, 121] width 26 height 26
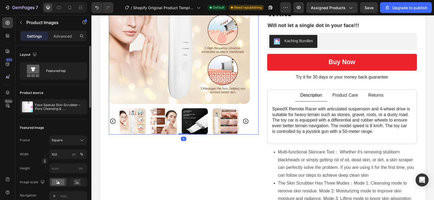
click at [167, 123] on img at bounding box center [163, 121] width 26 height 26
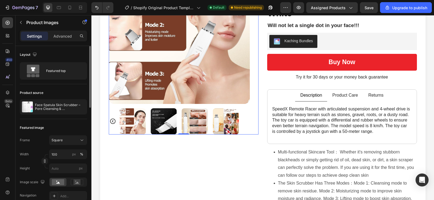
click at [168, 122] on img at bounding box center [163, 121] width 26 height 26
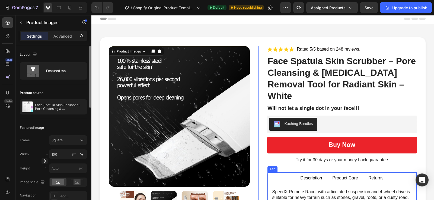
scroll to position [0, 0]
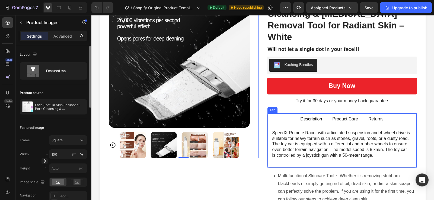
drag, startPoint x: 268, startPoint y: 104, endPoint x: 301, endPoint y: 90, distance: 35.7
click at [278, 113] on div "Description Product Care Returns SpeedX Remote Racer with articulated suspensio…" at bounding box center [342, 140] width 150 height 55
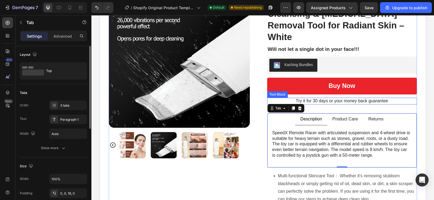
scroll to position [60, 0]
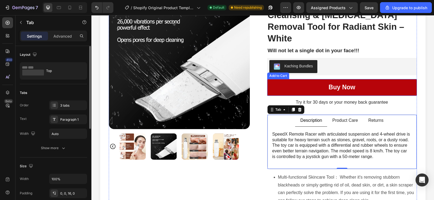
click at [319, 79] on button "Buy now" at bounding box center [342, 87] width 150 height 17
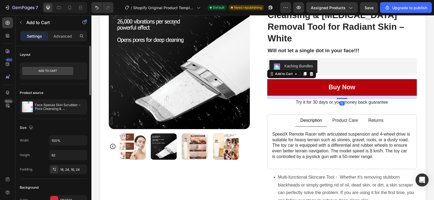
click at [319, 79] on button "Buy now" at bounding box center [342, 87] width 150 height 17
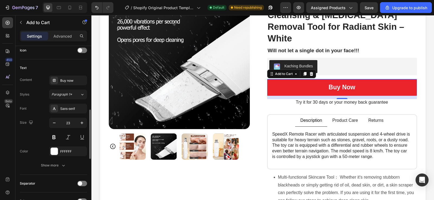
scroll to position [212, 0]
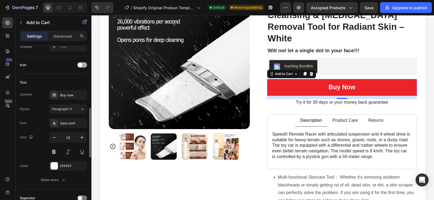
click at [83, 63] on div at bounding box center [82, 64] width 10 height 5
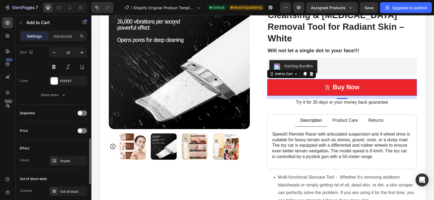
scroll to position [329, 0]
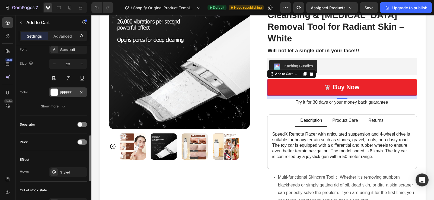
drag, startPoint x: 79, startPoint y: 118, endPoint x: 66, endPoint y: 95, distance: 26.7
click at [71, 104] on div "Layout Product source Face Spatula Skin Scrubber – Pore Cleansing & Blackhead R…" at bounding box center [53, 10] width 67 height 586
click at [56, 59] on button "button" at bounding box center [54, 64] width 10 height 10
type input "22"
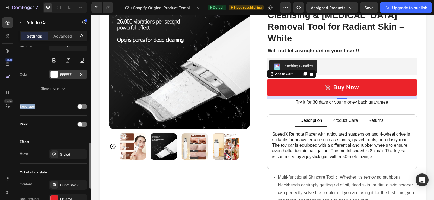
scroll to position [348, 0]
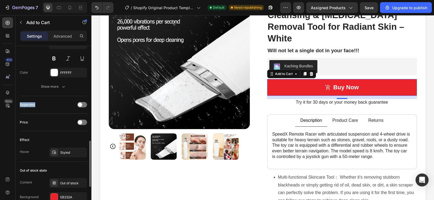
click at [84, 120] on div "Price" at bounding box center [53, 122] width 67 height 9
click at [84, 123] on div at bounding box center [82, 122] width 10 height 5
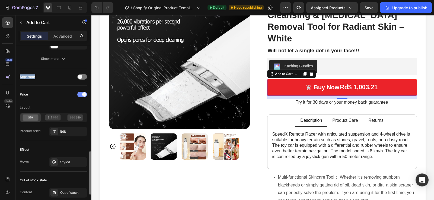
scroll to position [387, 0]
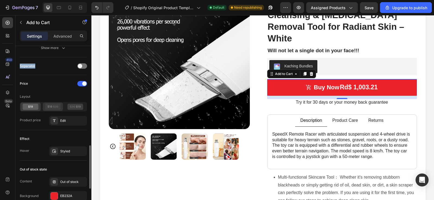
click at [57, 105] on icon at bounding box center [53, 107] width 16 height 6
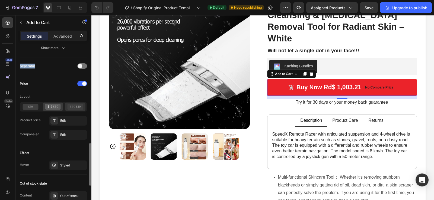
click at [68, 105] on icon at bounding box center [75, 107] width 16 height 6
click at [57, 106] on icon at bounding box center [53, 107] width 16 height 6
click at [77, 104] on icon at bounding box center [75, 107] width 16 height 6
click at [63, 106] on div at bounding box center [53, 107] width 20 height 8
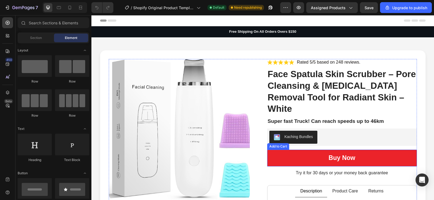
click at [351, 154] on div "Buy now" at bounding box center [341, 158] width 27 height 8
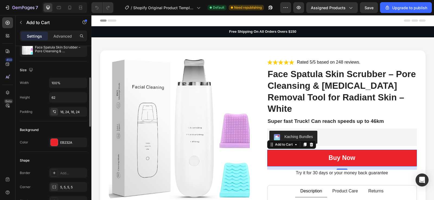
scroll to position [100, 0]
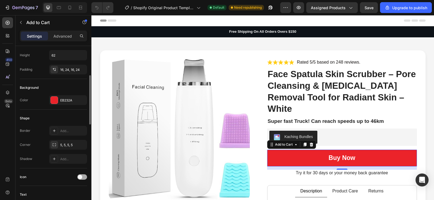
click at [85, 177] on div at bounding box center [82, 177] width 10 height 5
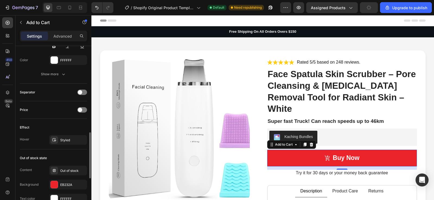
scroll to position [334, 0]
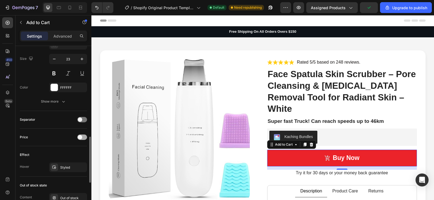
click at [81, 138] on span at bounding box center [80, 137] width 4 height 4
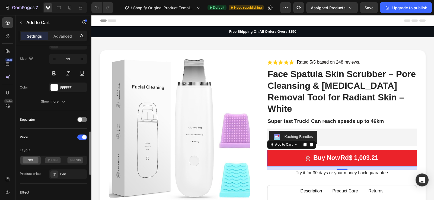
click at [59, 156] on div at bounding box center [53, 160] width 67 height 9
click at [57, 162] on icon at bounding box center [53, 160] width 16 height 6
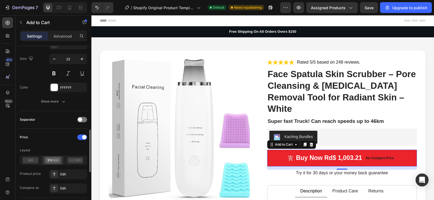
click at [57, 162] on icon at bounding box center [53, 160] width 16 height 6
click at [77, 163] on icon at bounding box center [75, 160] width 16 height 6
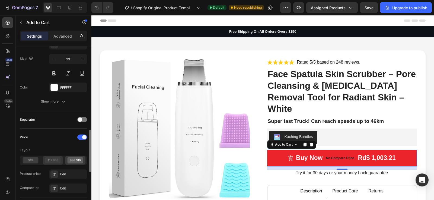
click at [59, 161] on icon at bounding box center [53, 160] width 16 height 6
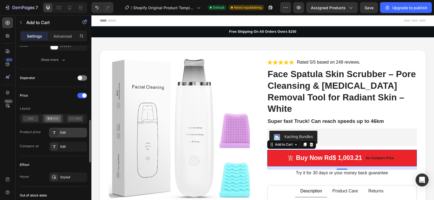
scroll to position [377, 0]
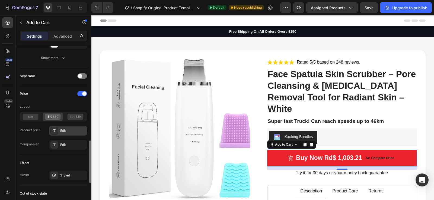
click at [72, 133] on div "Edit" at bounding box center [72, 130] width 25 height 5
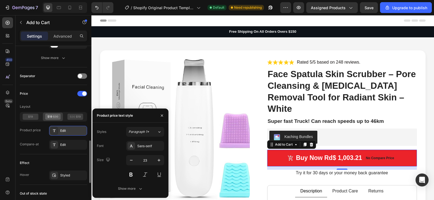
click at [66, 133] on div "Edit" at bounding box center [72, 130] width 25 height 5
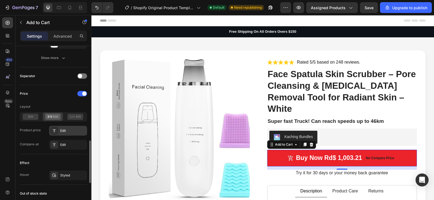
click at [52, 128] on div at bounding box center [54, 131] width 8 height 8
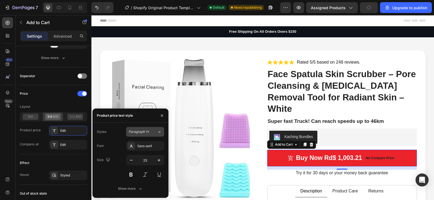
click at [141, 130] on span "Paragraph 1*" at bounding box center [138, 132] width 21 height 5
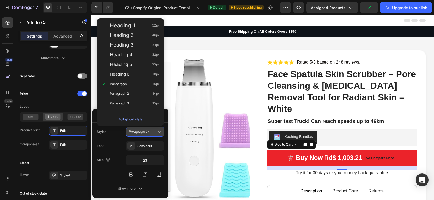
click at [141, 130] on span "Paragraph 1*" at bounding box center [138, 132] width 21 height 5
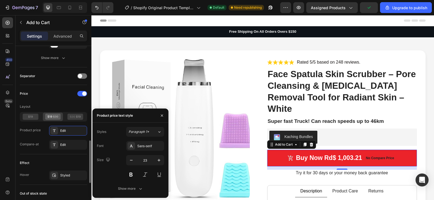
click at [75, 150] on div "Price Layout Product price Edit Compare-at Edit" at bounding box center [53, 119] width 67 height 69
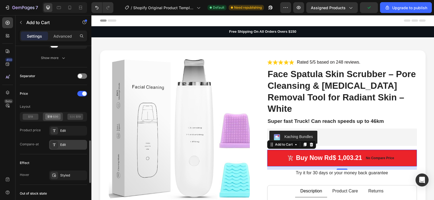
click at [76, 145] on div "Edit" at bounding box center [72, 145] width 25 height 5
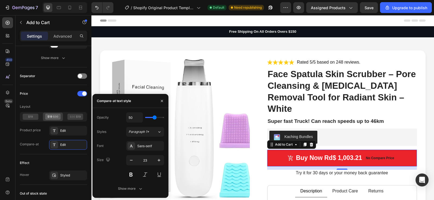
type input "37"
type input "6"
type input "4"
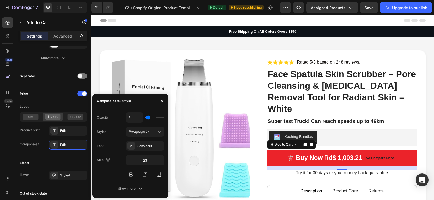
type input "4"
type input "0"
drag, startPoint x: 153, startPoint y: 117, endPoint x: 146, endPoint y: 117, distance: 6.5
type input "0"
click at [146, 117] on input "range" at bounding box center [154, 117] width 19 height 1
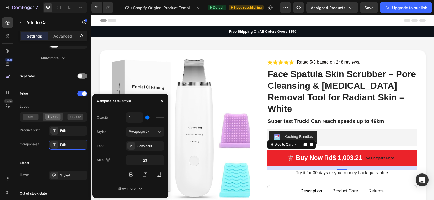
type input "59"
drag, startPoint x: 148, startPoint y: 117, endPoint x: 156, endPoint y: 117, distance: 7.3
type input "59"
click at [156, 117] on input "range" at bounding box center [154, 117] width 19 height 1
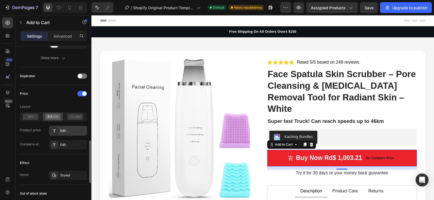
click at [81, 135] on div "Edit" at bounding box center [68, 131] width 38 height 10
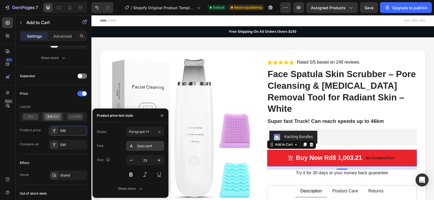
click at [142, 150] on div "Sans-serif" at bounding box center [145, 146] width 38 height 10
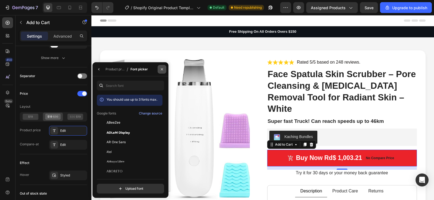
click at [159, 67] on button "button" at bounding box center [161, 69] width 9 height 9
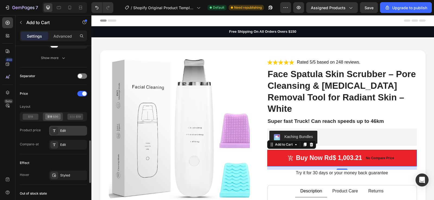
click at [75, 129] on div "Edit" at bounding box center [72, 130] width 25 height 5
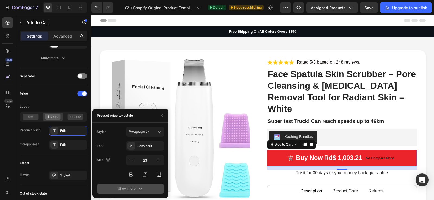
click at [140, 185] on button "Show more" at bounding box center [130, 189] width 67 height 10
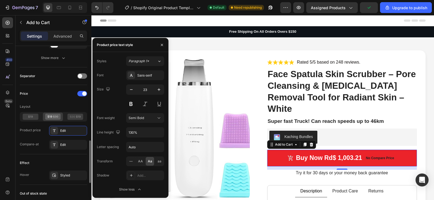
click at [66, 121] on div at bounding box center [53, 116] width 67 height 9
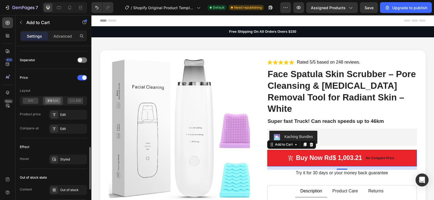
scroll to position [305, 0]
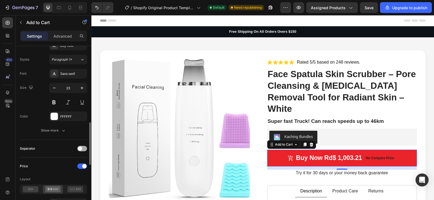
click at [83, 147] on div at bounding box center [82, 148] width 10 height 5
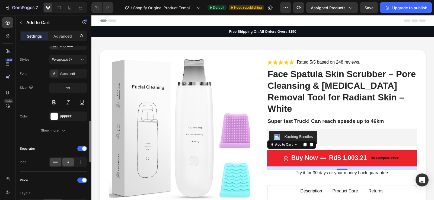
click at [70, 161] on icon at bounding box center [67, 162] width 5 height 5
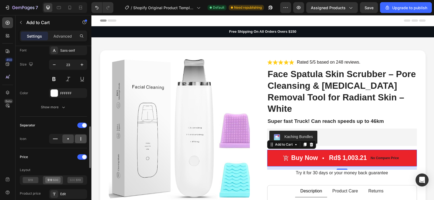
click at [79, 141] on icon at bounding box center [80, 138] width 5 height 5
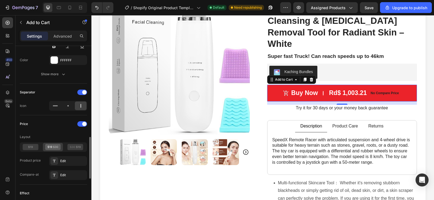
scroll to position [365, 0]
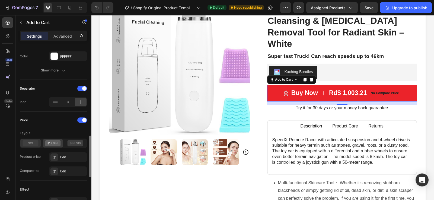
click at [35, 143] on icon at bounding box center [31, 143] width 16 height 6
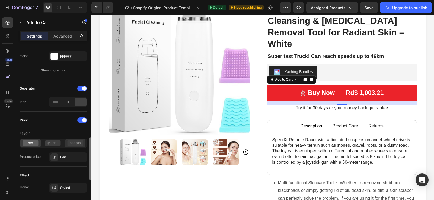
click at [72, 141] on icon at bounding box center [75, 143] width 16 height 6
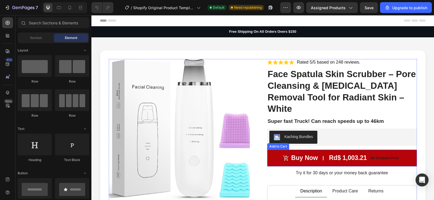
click at [330, 150] on button "Buy now rd$ 1,003.21 No compare price" at bounding box center [342, 158] width 150 height 17
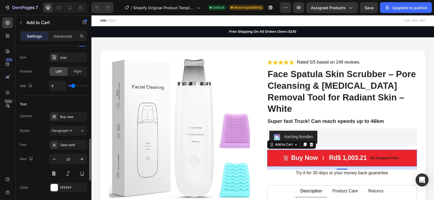
scroll to position [266, 0]
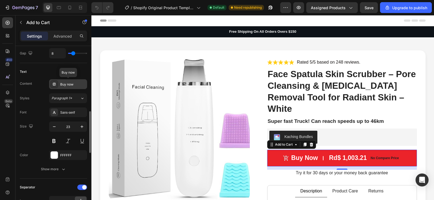
click at [68, 84] on div "Buy now" at bounding box center [72, 84] width 25 height 5
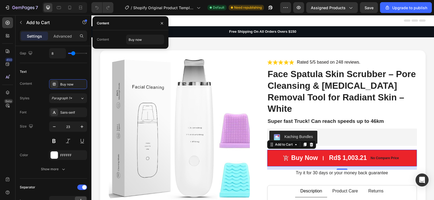
scroll to position [358, 0]
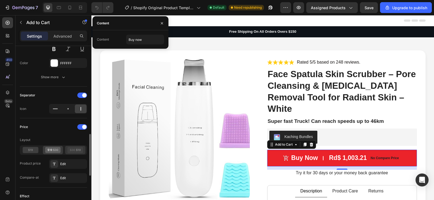
click at [80, 152] on icon at bounding box center [75, 150] width 16 height 6
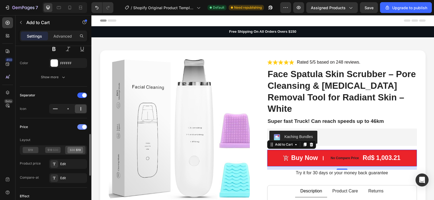
click at [85, 127] on span at bounding box center [84, 127] width 4 height 4
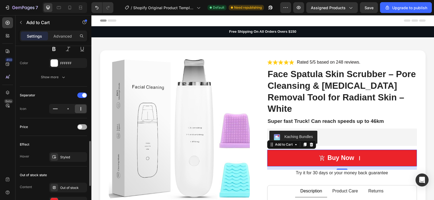
click at [85, 127] on div at bounding box center [82, 126] width 10 height 5
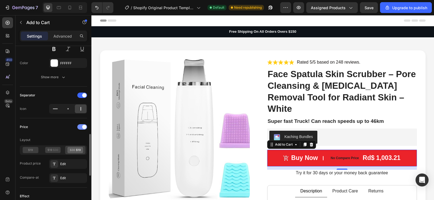
click at [85, 127] on span at bounding box center [84, 127] width 4 height 4
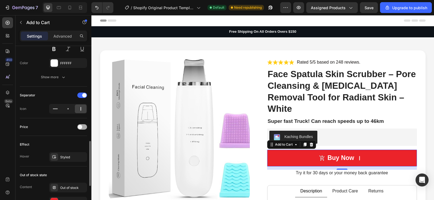
click at [85, 127] on div at bounding box center [82, 127] width 10 height 4
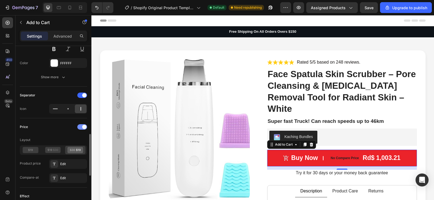
click at [85, 127] on span at bounding box center [84, 127] width 4 height 4
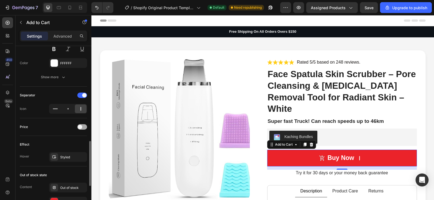
click at [82, 127] on span at bounding box center [80, 127] width 4 height 4
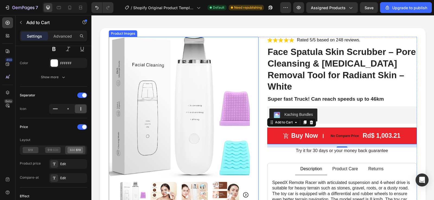
scroll to position [25, 0]
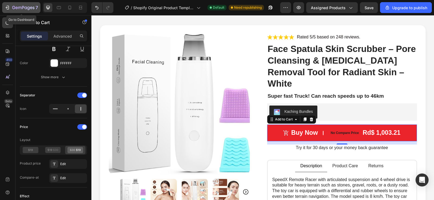
click at [26, 9] on icon "button" at bounding box center [25, 8] width 2 height 2
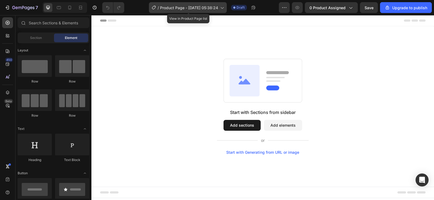
click at [180, 6] on span "Product Page - [DATE] 05:38:24" at bounding box center [189, 8] width 58 height 6
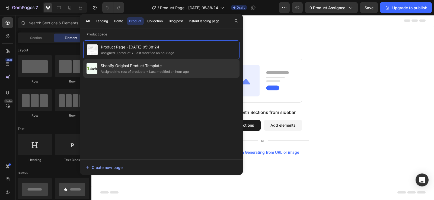
click at [165, 64] on span "Shopify Original Product Template" at bounding box center [145, 66] width 88 height 7
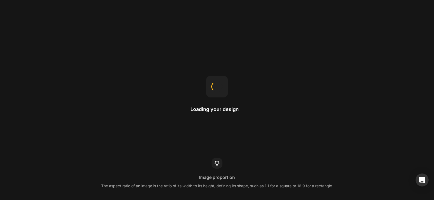
click at [242, 120] on div "Loading your design" at bounding box center [216, 100] width 53 height 49
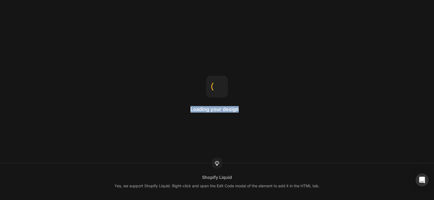
click at [242, 120] on div "Loading your design" at bounding box center [216, 100] width 53 height 49
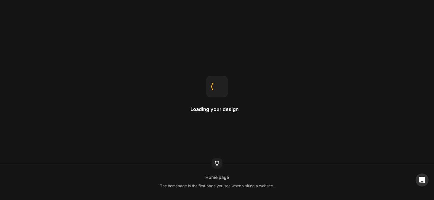
click at [242, 120] on div "Loading your design" at bounding box center [216, 100] width 53 height 49
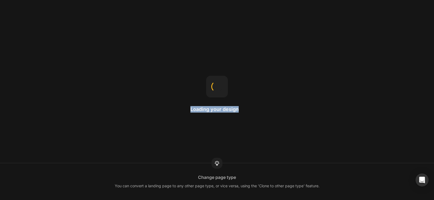
click at [242, 120] on div "Loading your design" at bounding box center [216, 100] width 53 height 49
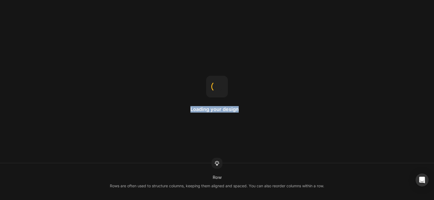
click at [242, 120] on div "Loading your design" at bounding box center [216, 100] width 53 height 49
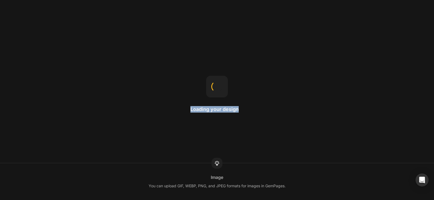
click at [242, 120] on div "Loading your design" at bounding box center [216, 100] width 53 height 49
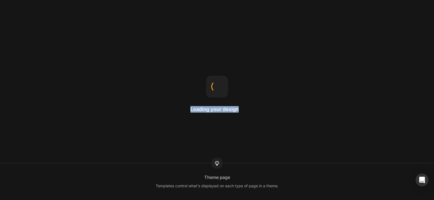
click at [242, 120] on div "Loading your design" at bounding box center [216, 100] width 53 height 49
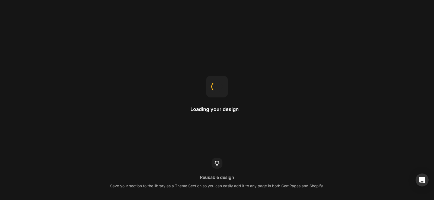
click at [242, 120] on div "Loading your design" at bounding box center [216, 100] width 53 height 49
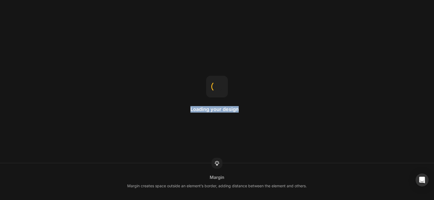
click at [242, 120] on div "Loading your design" at bounding box center [216, 100] width 53 height 49
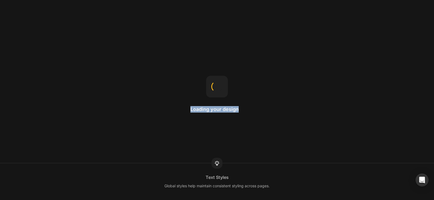
click at [242, 120] on div "Loading your design" at bounding box center [216, 100] width 53 height 49
click at [242, 114] on div "Loading your design" at bounding box center [216, 100] width 53 height 49
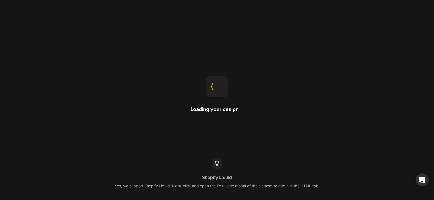
click at [242, 114] on div "Loading your design" at bounding box center [216, 100] width 53 height 49
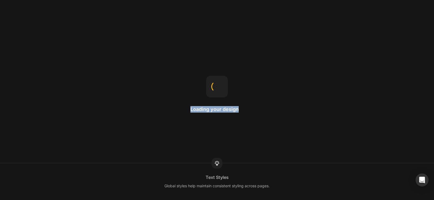
click at [242, 114] on div "Loading your design" at bounding box center [216, 100] width 53 height 49
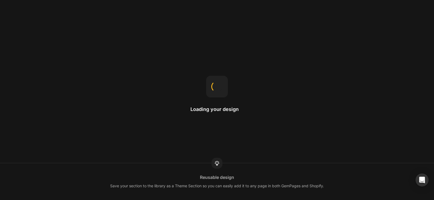
click at [242, 114] on div "Loading your design" at bounding box center [216, 100] width 53 height 49
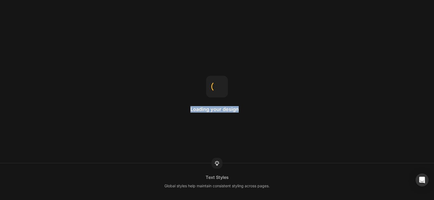
click at [242, 114] on div "Loading your design" at bounding box center [216, 100] width 53 height 49
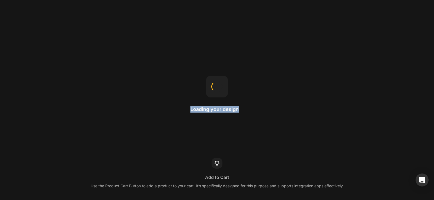
click at [242, 114] on div "Loading your design" at bounding box center [216, 100] width 53 height 49
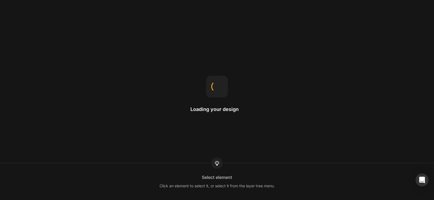
click at [242, 114] on div "Loading your design" at bounding box center [216, 100] width 53 height 49
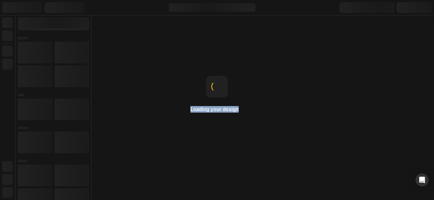
click at [242, 114] on div "Loading your design" at bounding box center [216, 100] width 53 height 49
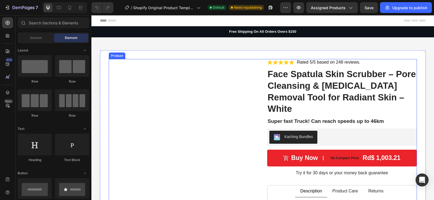
scroll to position [87, 0]
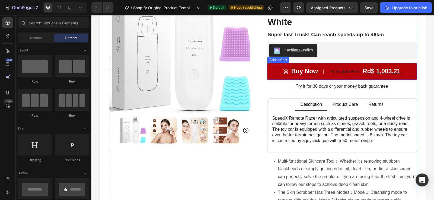
click at [293, 65] on button "Buy now No compare price rd$ 1,003.21" at bounding box center [342, 71] width 150 height 17
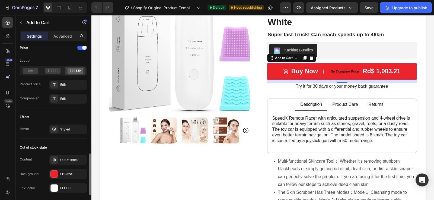
scroll to position [435, 0]
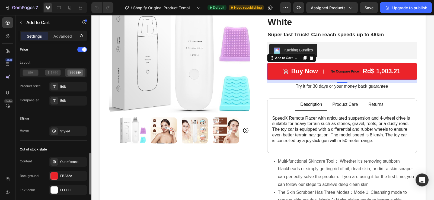
click at [71, 72] on icon at bounding box center [72, 72] width 5 height 2
click at [57, 73] on icon at bounding box center [55, 72] width 5 height 2
click at [37, 72] on icon at bounding box center [31, 73] width 16 height 6
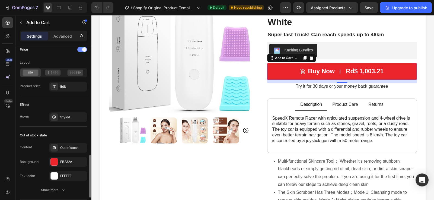
click at [85, 49] on span at bounding box center [84, 49] width 4 height 4
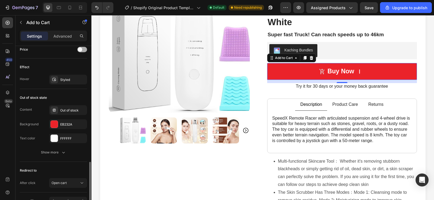
click at [85, 49] on div at bounding box center [82, 49] width 10 height 5
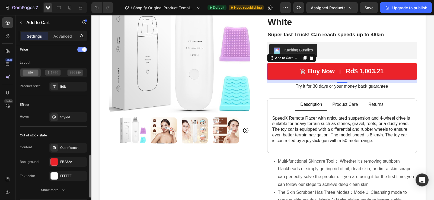
click at [85, 49] on span at bounding box center [84, 49] width 4 height 4
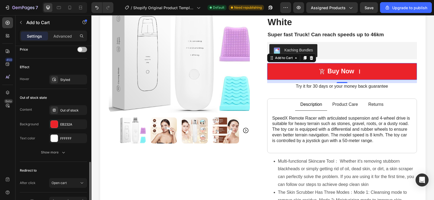
click at [82, 49] on span at bounding box center [80, 49] width 4 height 4
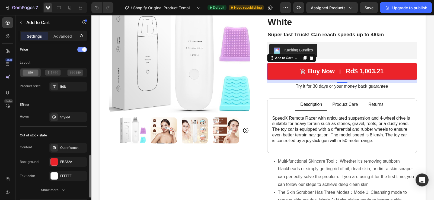
click at [85, 49] on span at bounding box center [84, 49] width 4 height 4
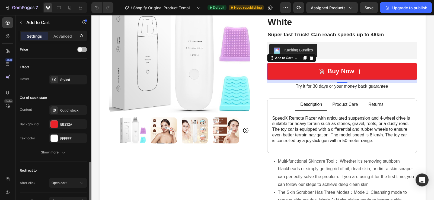
click at [82, 49] on span at bounding box center [80, 49] width 4 height 4
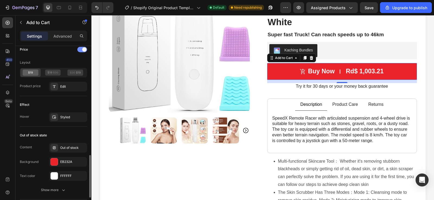
click at [84, 49] on span at bounding box center [84, 49] width 4 height 4
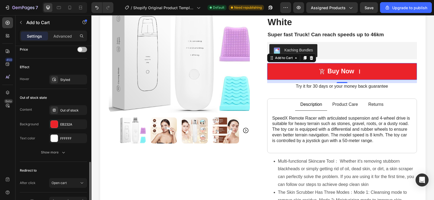
click at [84, 49] on div at bounding box center [82, 49] width 10 height 5
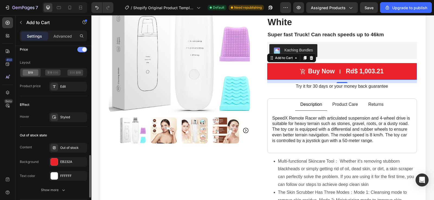
click at [84, 49] on span at bounding box center [84, 49] width 4 height 4
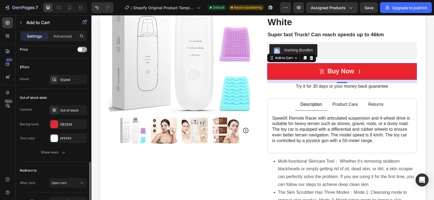
click at [82, 49] on span at bounding box center [80, 49] width 4 height 4
click at [82, 50] on span at bounding box center [80, 49] width 4 height 4
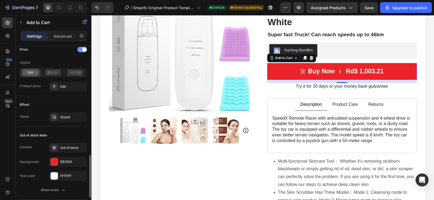
click at [83, 50] on span at bounding box center [84, 49] width 4 height 4
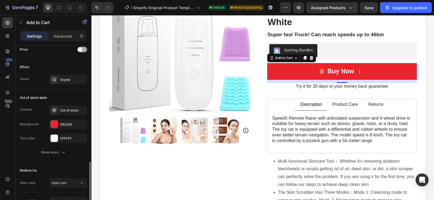
click at [83, 50] on div at bounding box center [82, 49] width 10 height 5
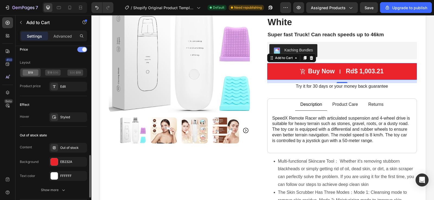
click at [83, 50] on span at bounding box center [84, 49] width 4 height 4
